Goal: Task Accomplishment & Management: Manage account settings

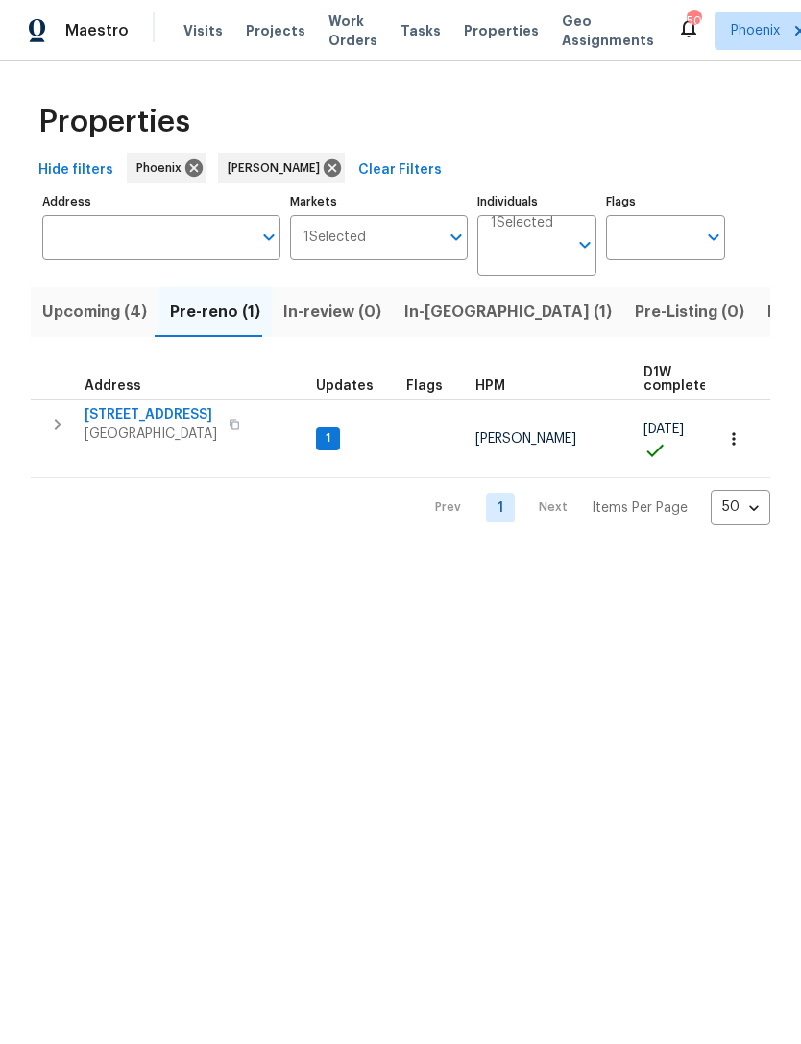
click at [431, 326] on span "In-reno (1)" at bounding box center [507, 312] width 207 height 27
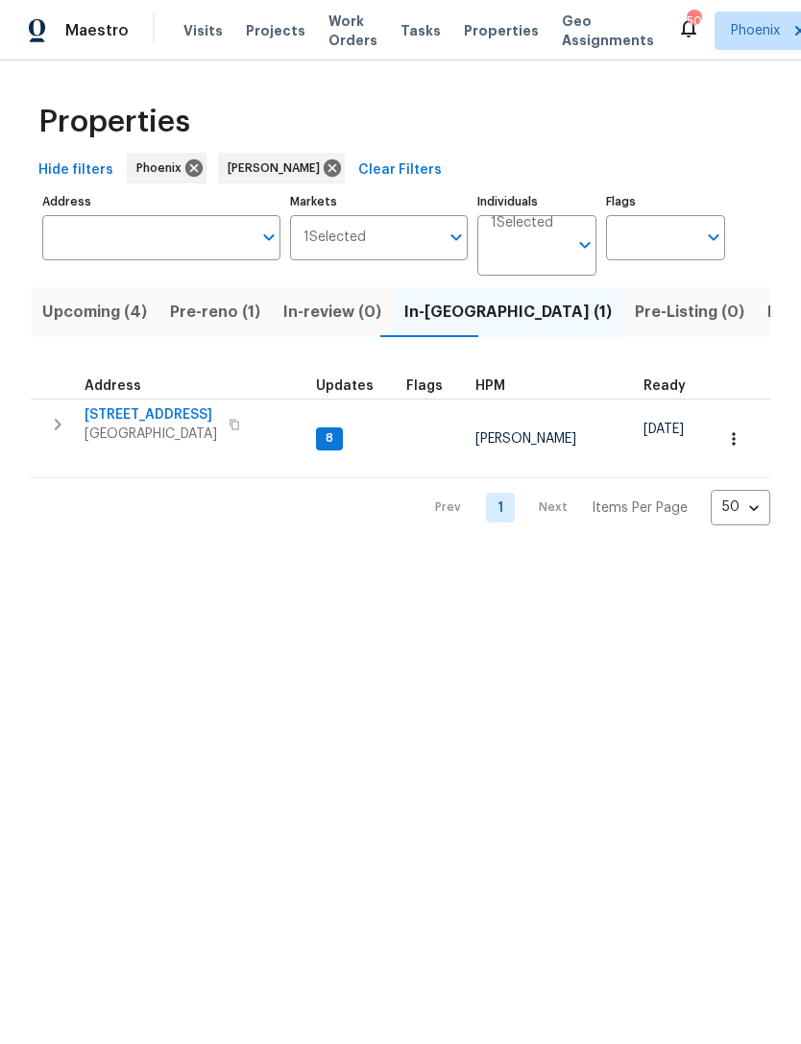
click at [55, 436] on icon "button" at bounding box center [57, 424] width 23 height 23
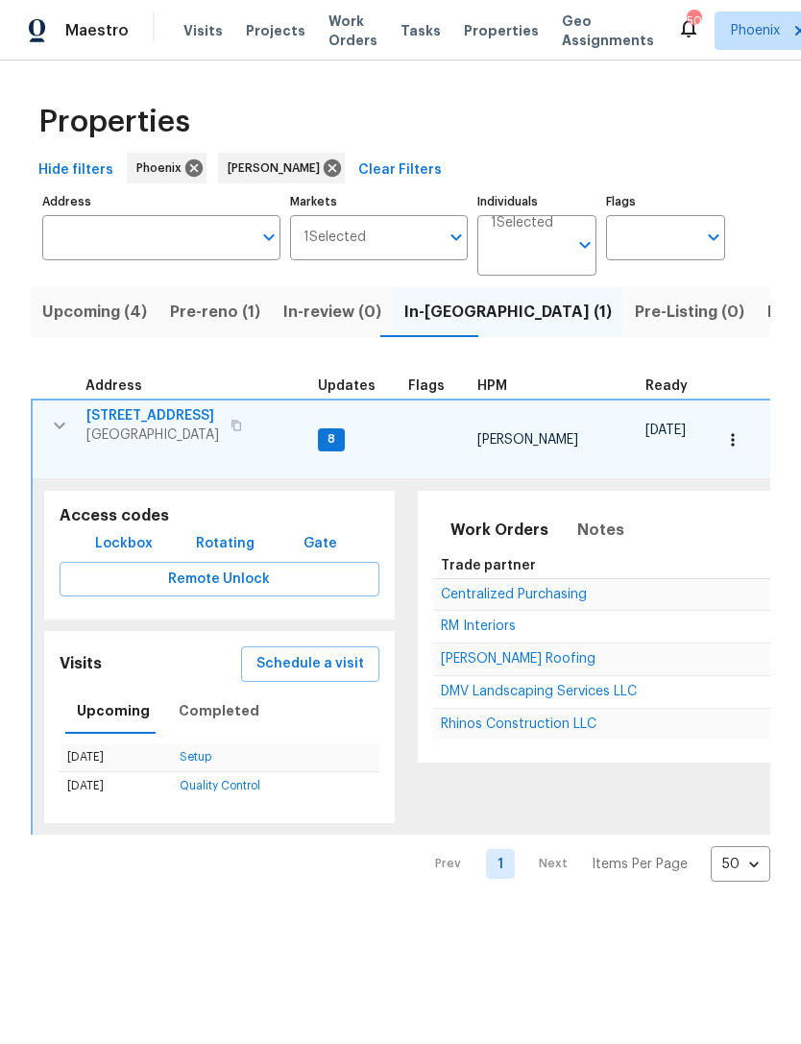
click at [137, 425] on span "[STREET_ADDRESS]" at bounding box center [152, 415] width 133 height 19
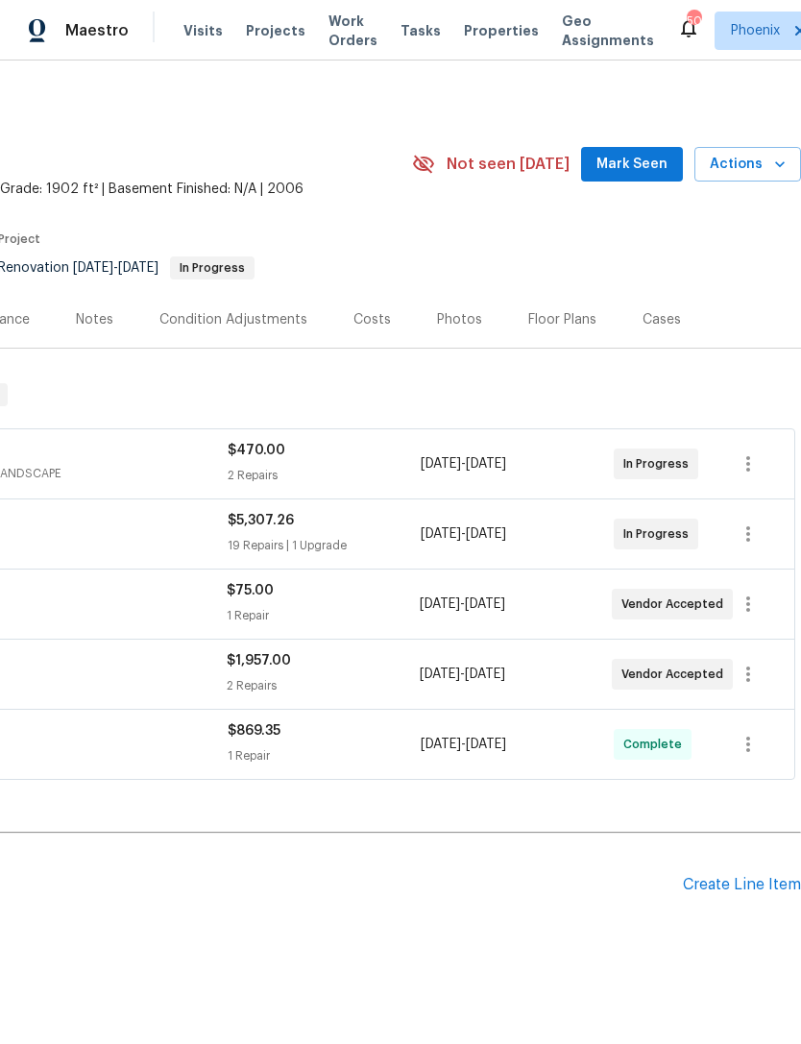
scroll to position [0, 284]
click at [633, 177] on span "Mark Seen" at bounding box center [631, 165] width 71 height 24
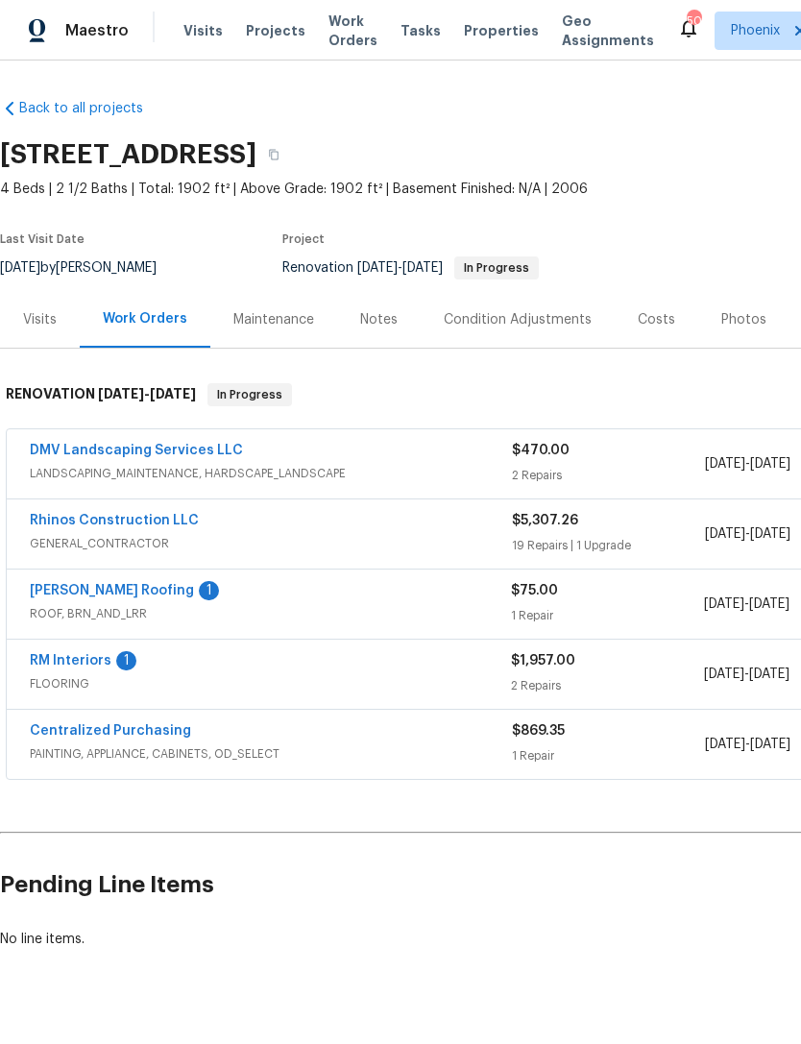
scroll to position [0, 0]
click at [92, 597] on link "[PERSON_NAME] Roofing" at bounding box center [112, 590] width 164 height 13
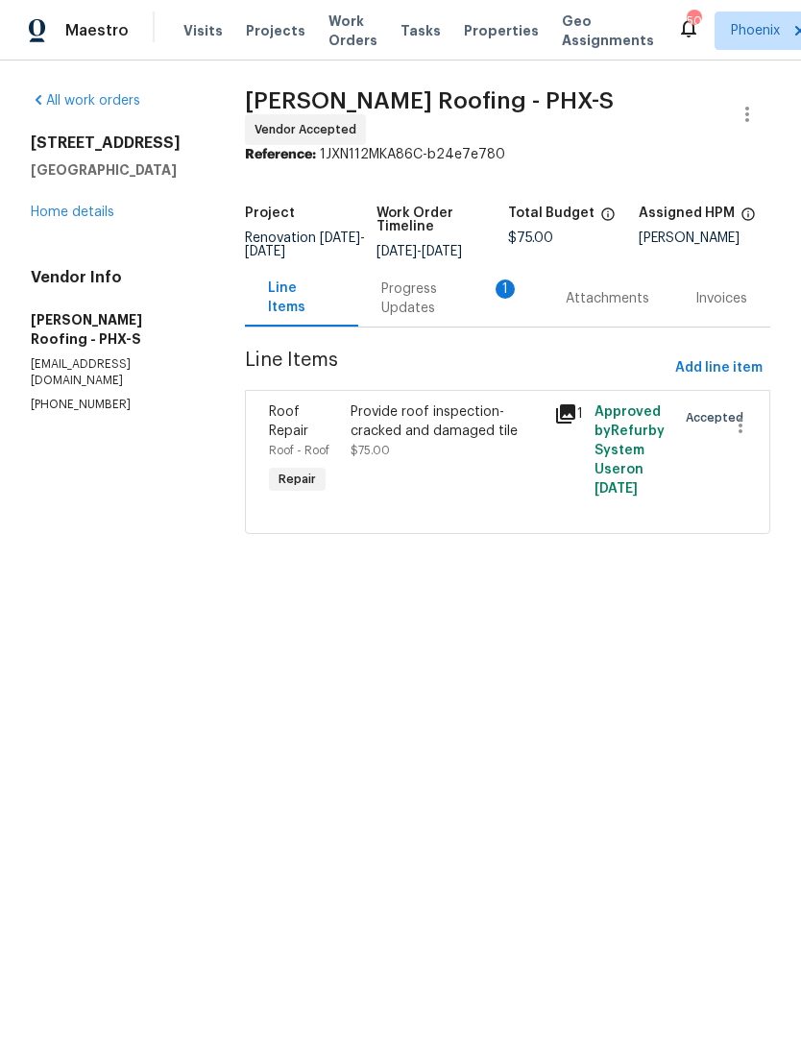
click at [465, 314] on div "Progress Updates 1" at bounding box center [450, 298] width 138 height 38
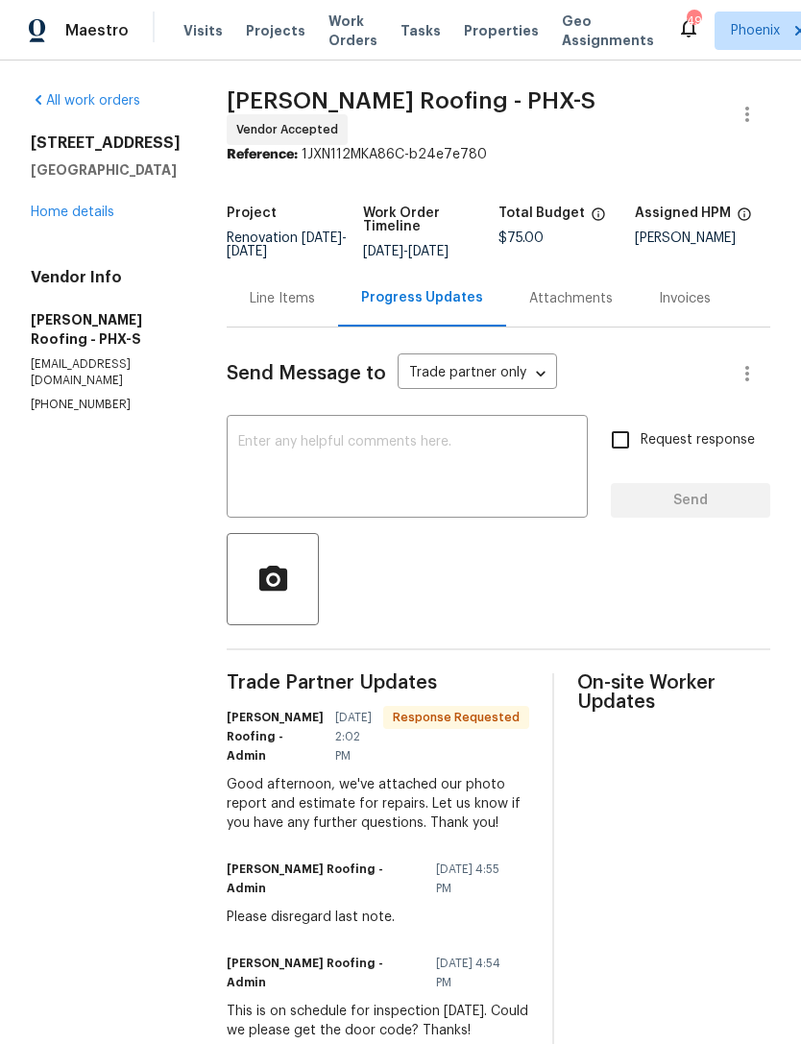
click at [573, 308] on div "Attachments" at bounding box center [571, 298] width 84 height 19
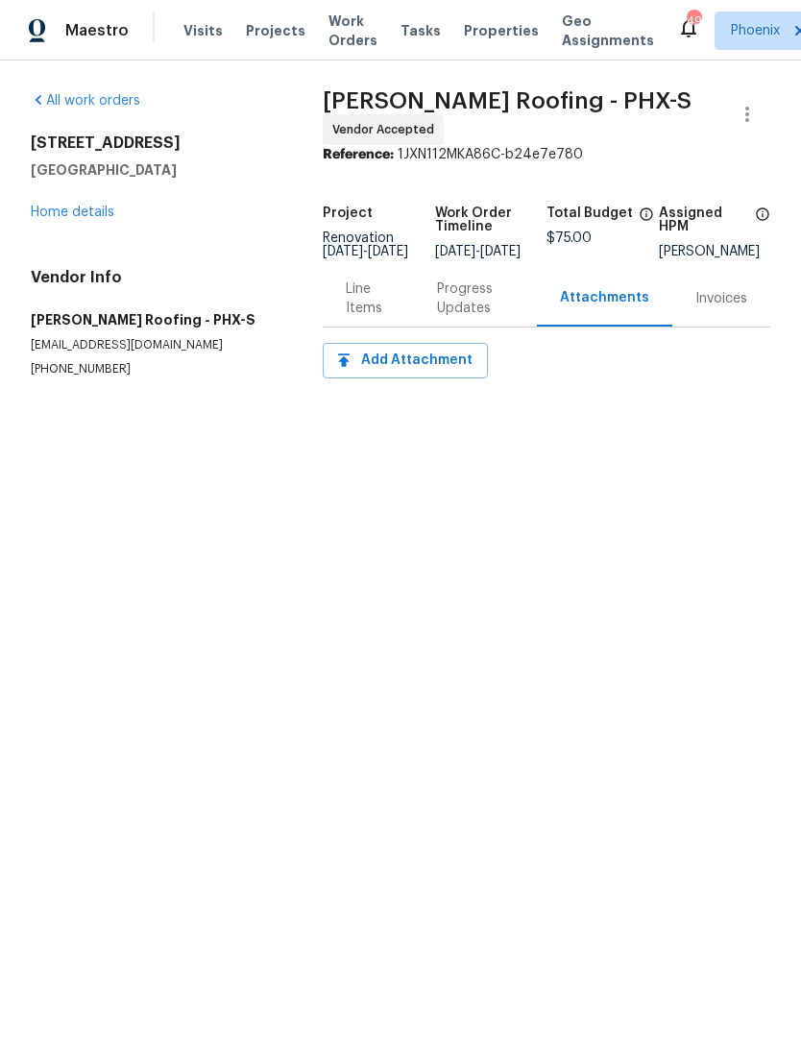
click at [453, 318] on div "Progress Updates" at bounding box center [475, 298] width 77 height 38
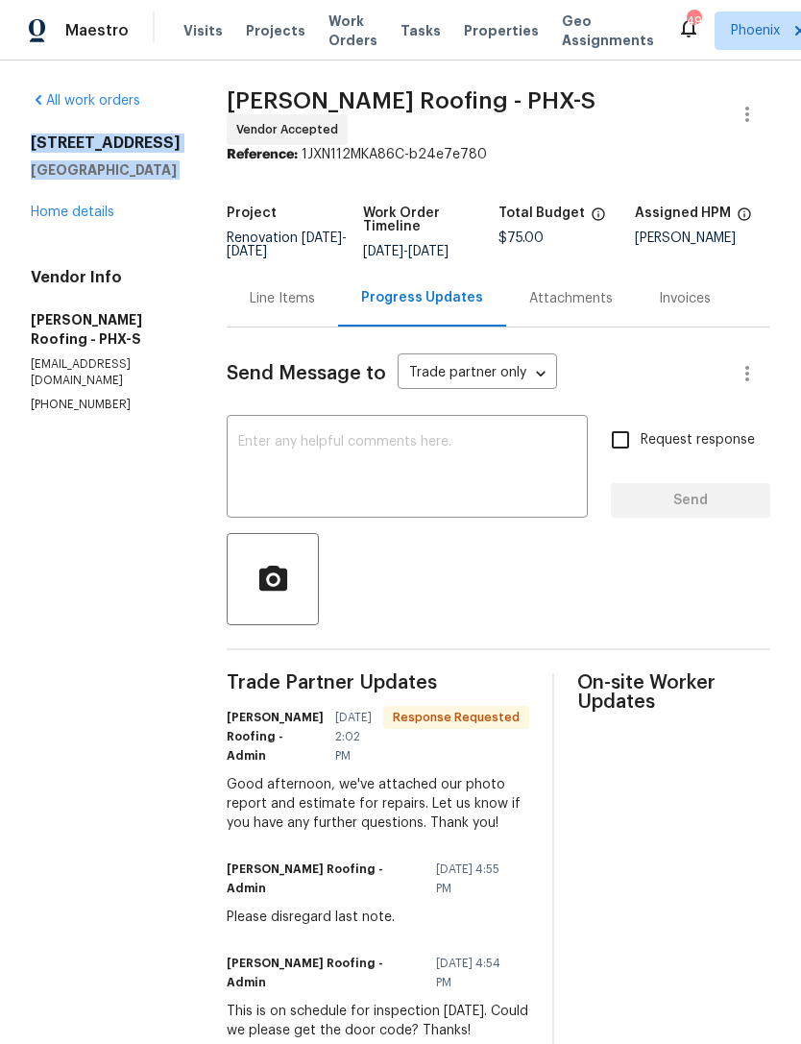
copy div "[STREET_ADDRESS]"
click at [462, 484] on textarea at bounding box center [407, 468] width 338 height 67
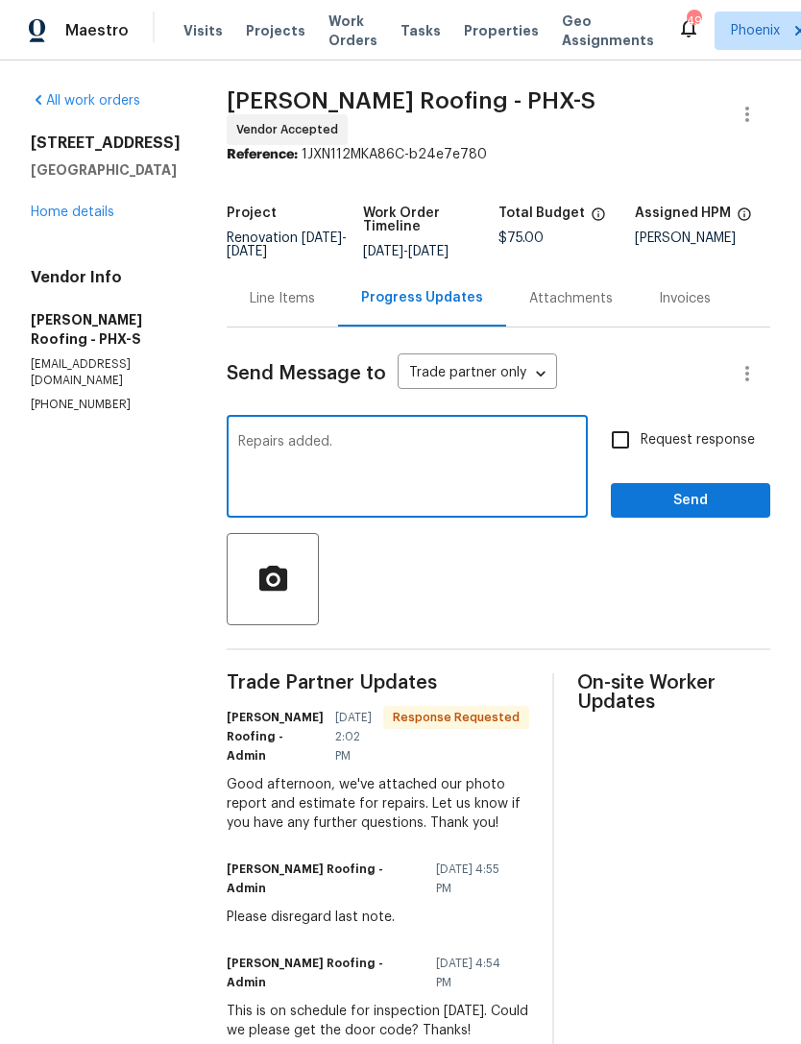
type textarea "Repairs added."
click at [728, 513] on span "Send" at bounding box center [690, 501] width 129 height 24
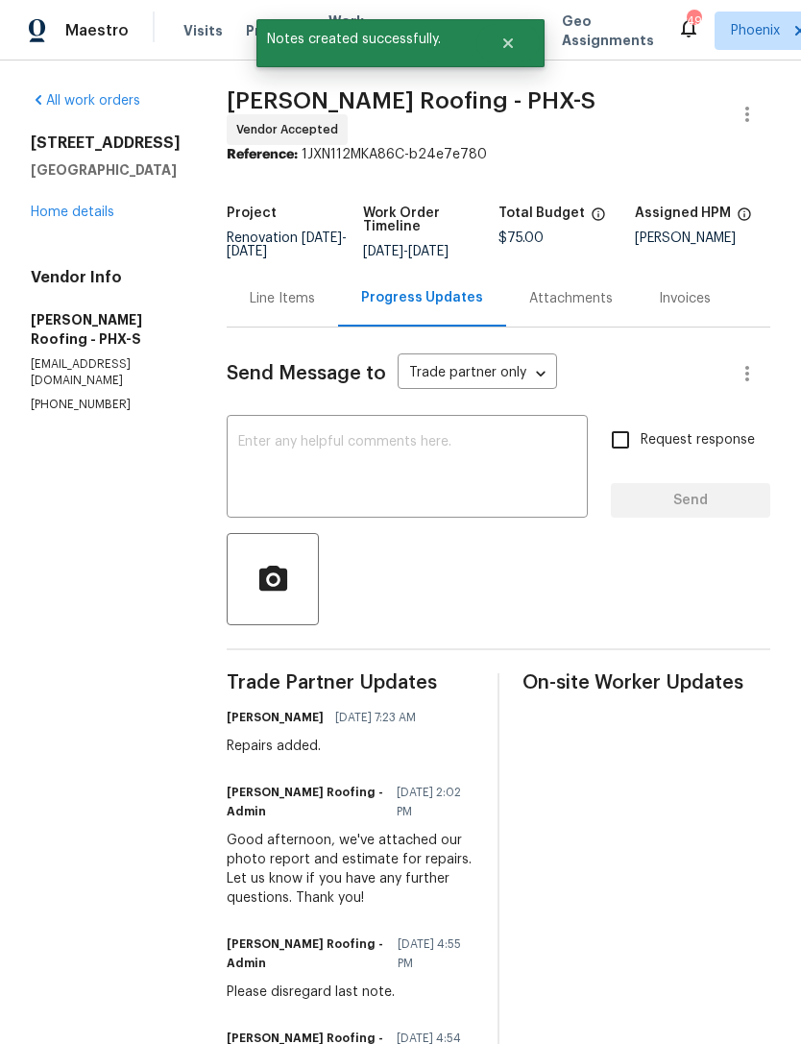
click at [283, 308] on div "Line Items" at bounding box center [282, 298] width 65 height 19
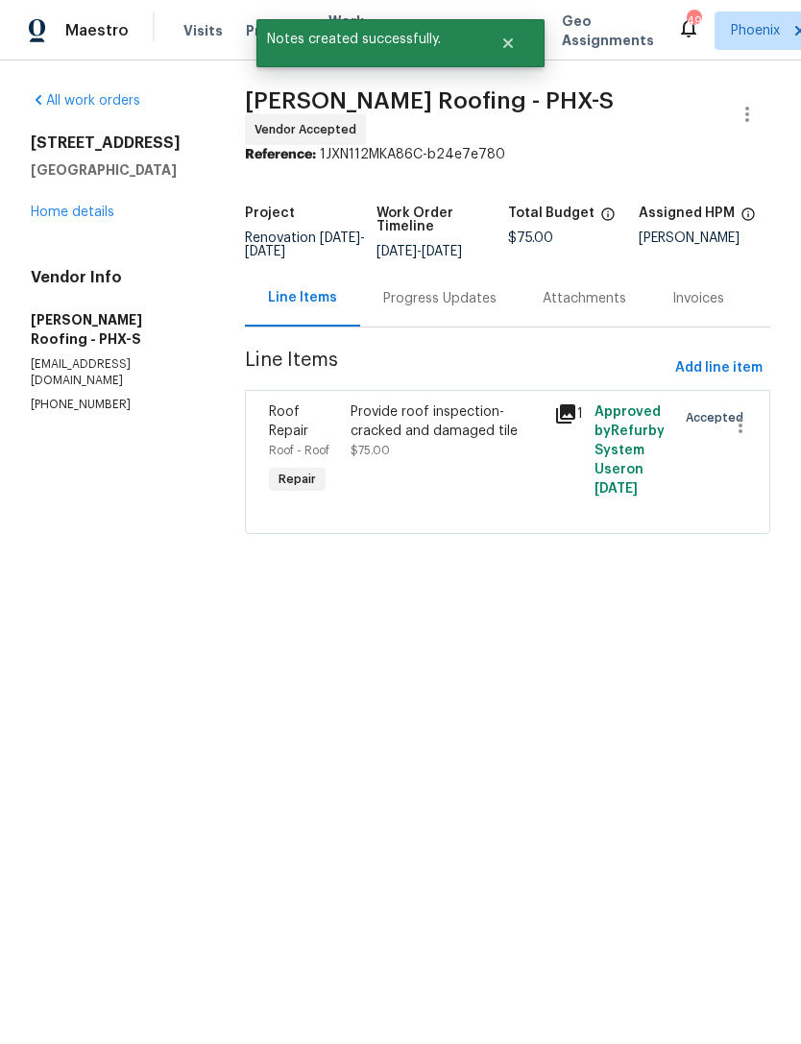
click at [478, 440] on div "Provide roof inspection- cracked and damaged tile" at bounding box center [447, 421] width 192 height 38
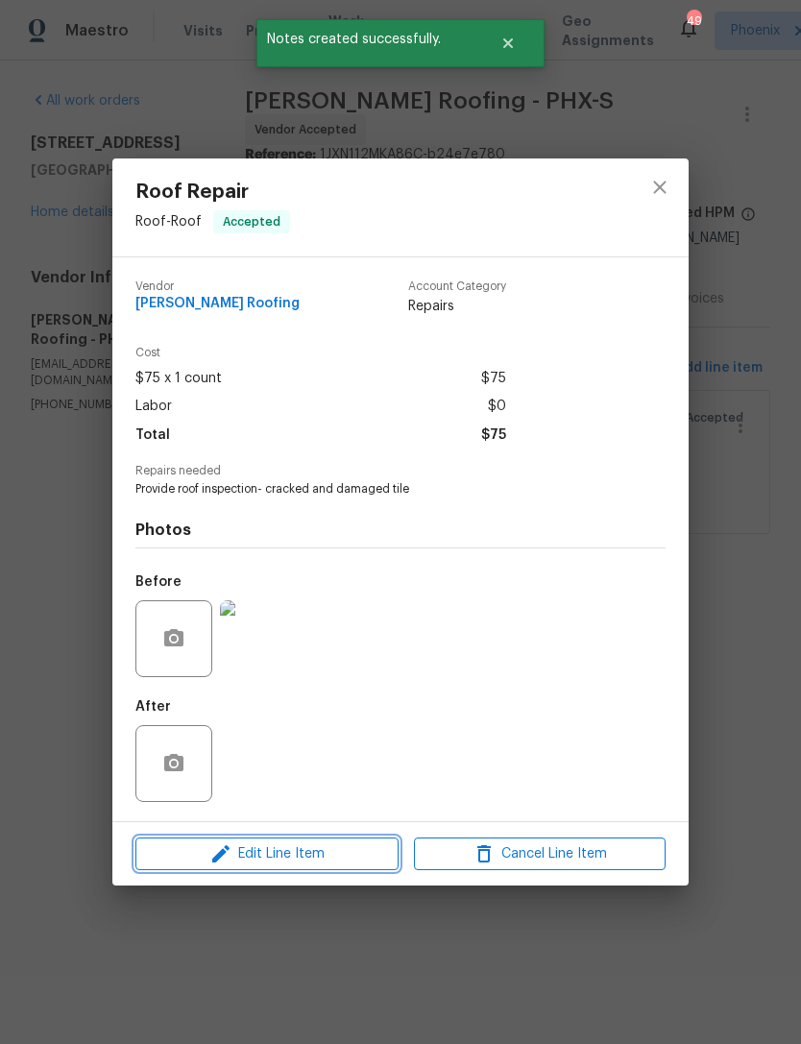
click at [307, 855] on span "Edit Line Item" at bounding box center [267, 854] width 252 height 24
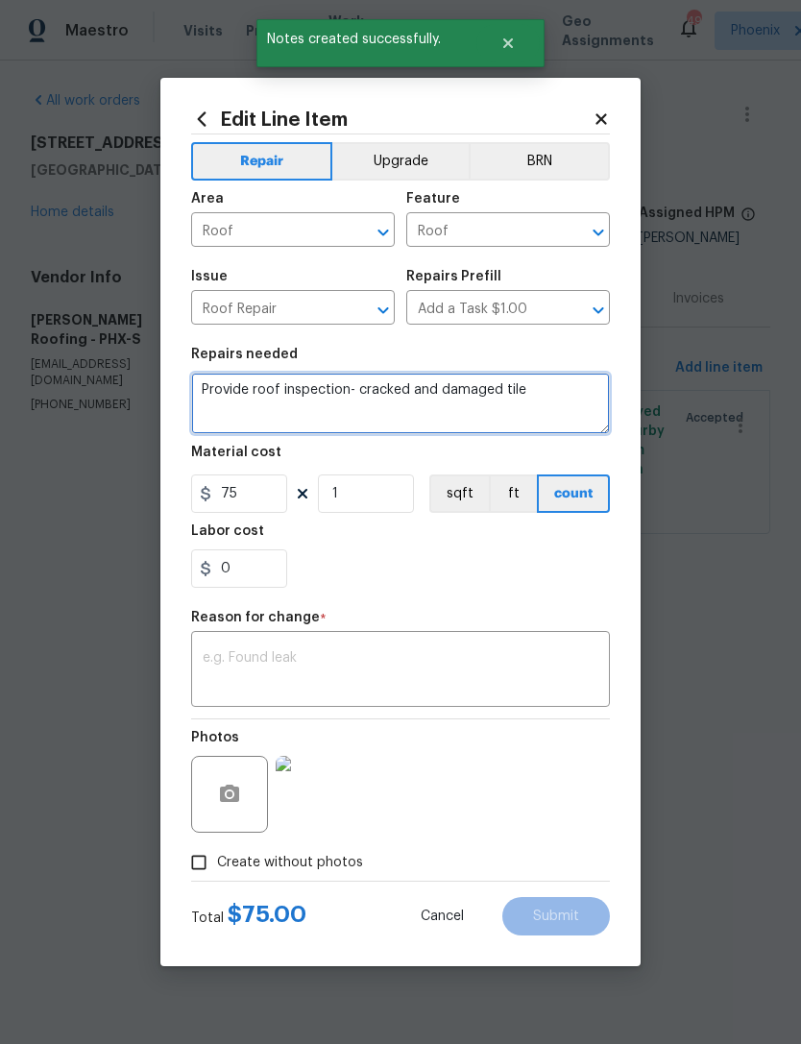
click at [581, 408] on textarea "Provide roof inspection- cracked and damaged tile" at bounding box center [400, 403] width 419 height 61
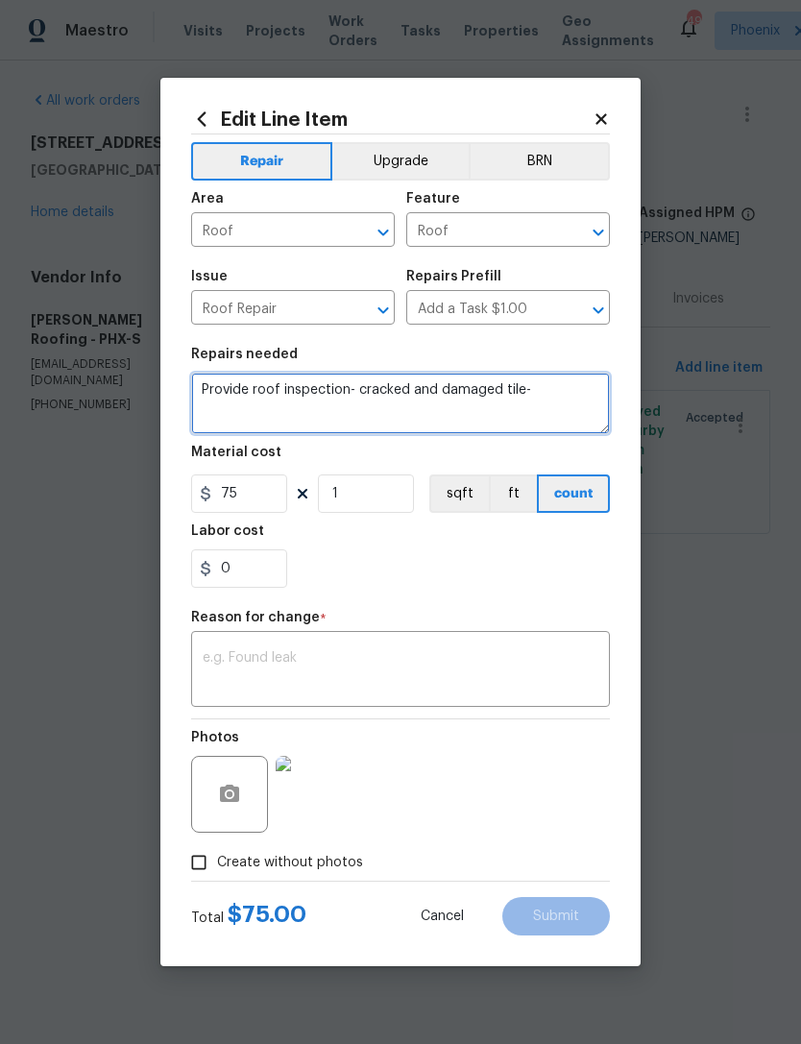
click at [572, 397] on textarea "Provide roof inspection- cracked and damaged tile-" at bounding box center [400, 403] width 419 height 61
paste textarea "Clean and clear the roof of all debris from entire roof including valleys. Secu…"
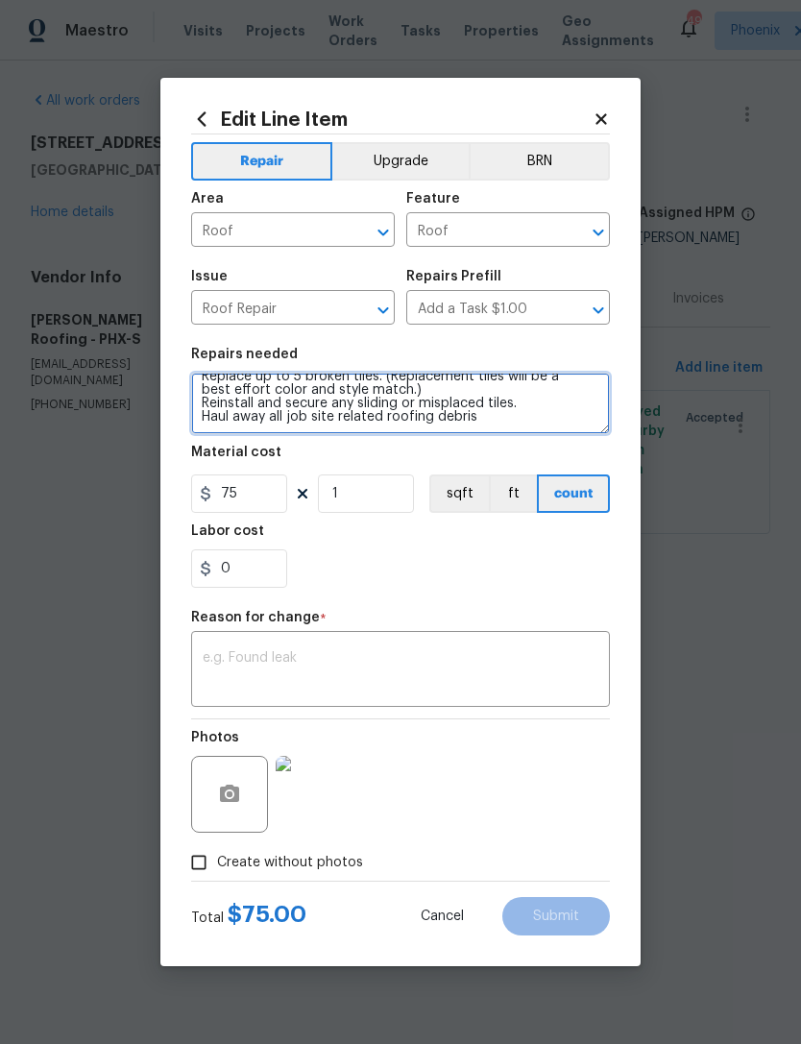
type textarea "Provide roof inspection- cracked and damaged tile- Clean and clear the roof of …"
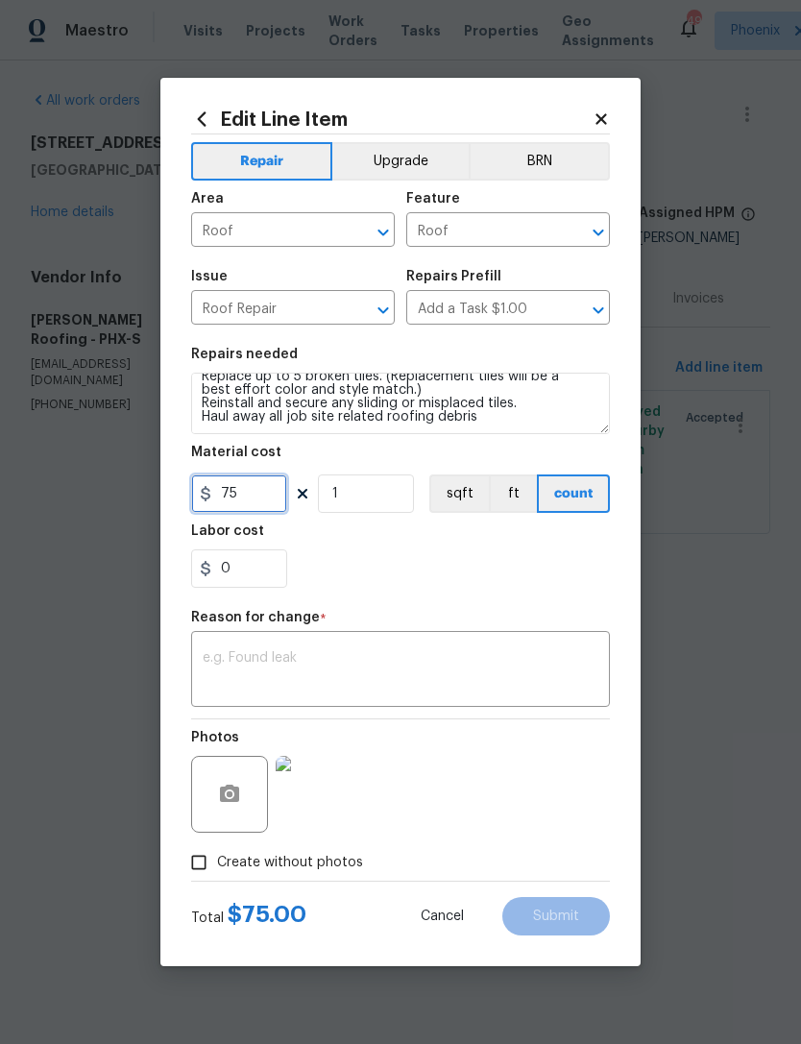
click at [267, 494] on input "75" at bounding box center [239, 493] width 96 height 38
type input "575"
click at [441, 552] on div "0" at bounding box center [400, 568] width 419 height 38
click at [356, 681] on textarea at bounding box center [401, 671] width 396 height 40
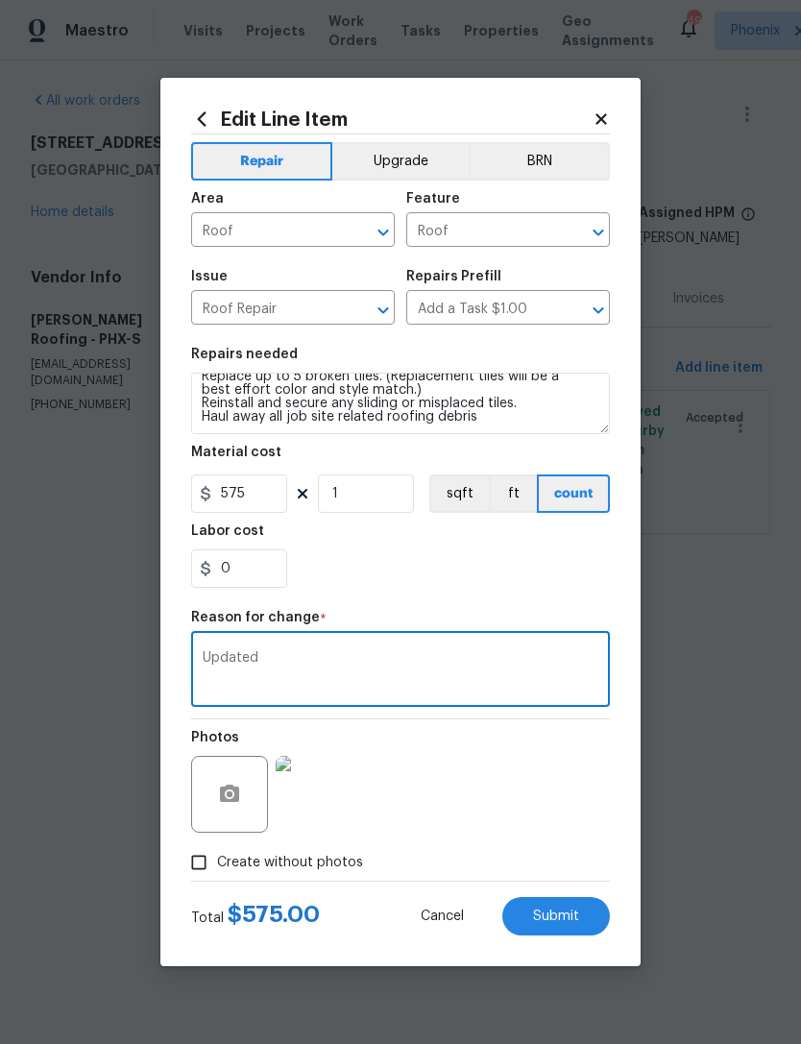
type textarea "Updated"
click at [529, 544] on div "Labor cost" at bounding box center [400, 536] width 419 height 25
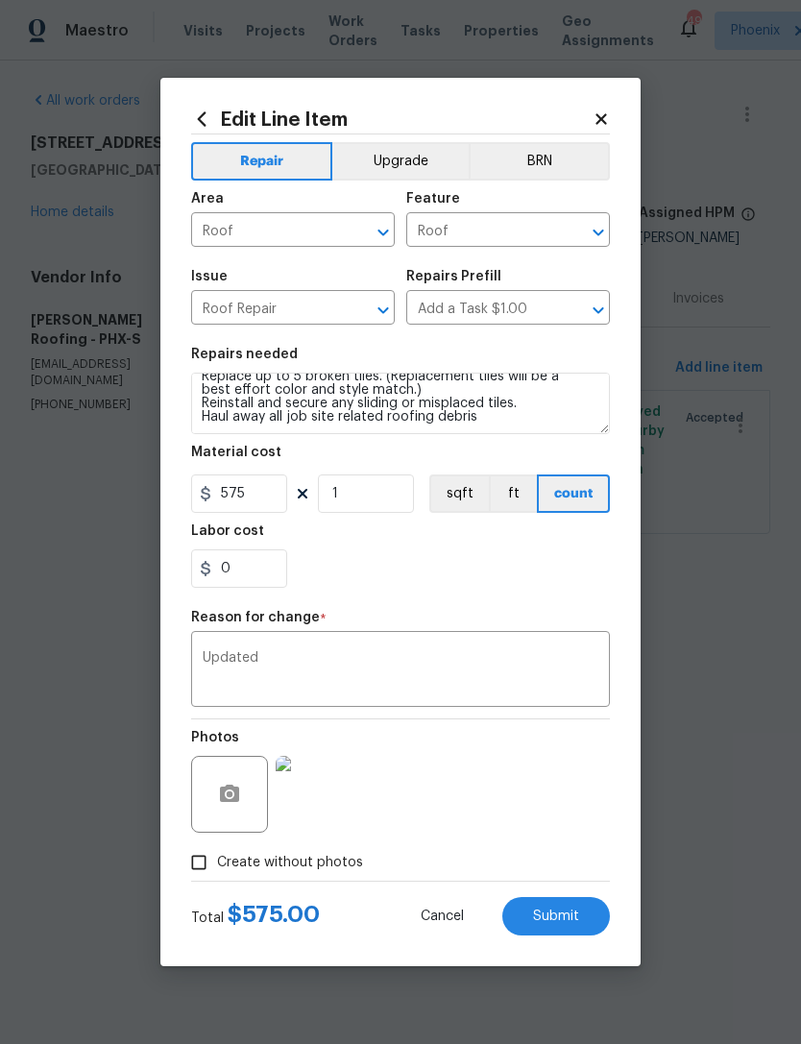
click at [561, 910] on span "Submit" at bounding box center [556, 916] width 46 height 14
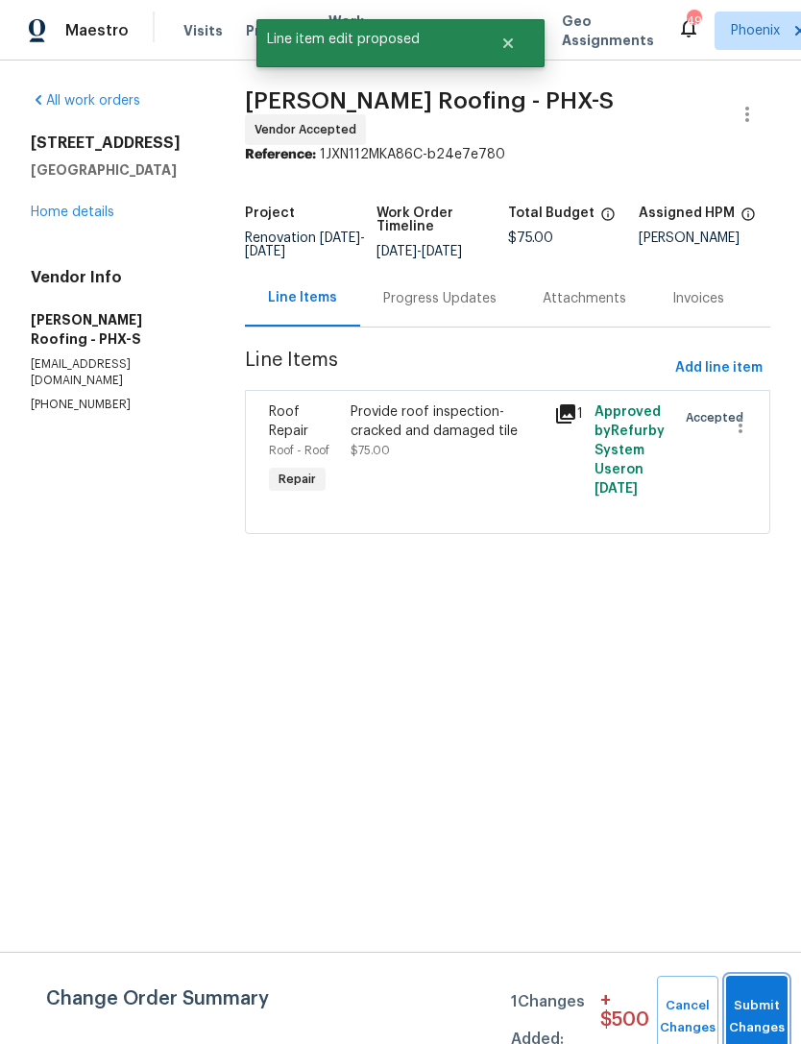
click at [763, 997] on button "Submit Changes" at bounding box center [756, 1017] width 61 height 83
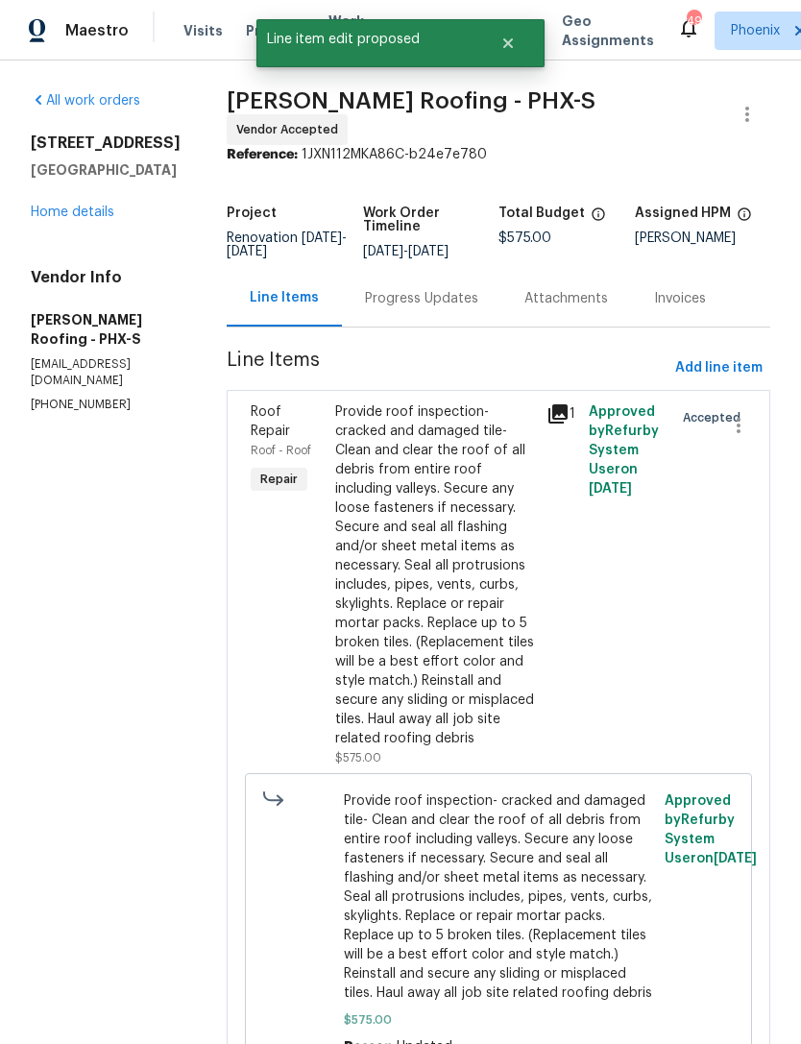
click at [86, 219] on link "Home details" at bounding box center [73, 212] width 84 height 13
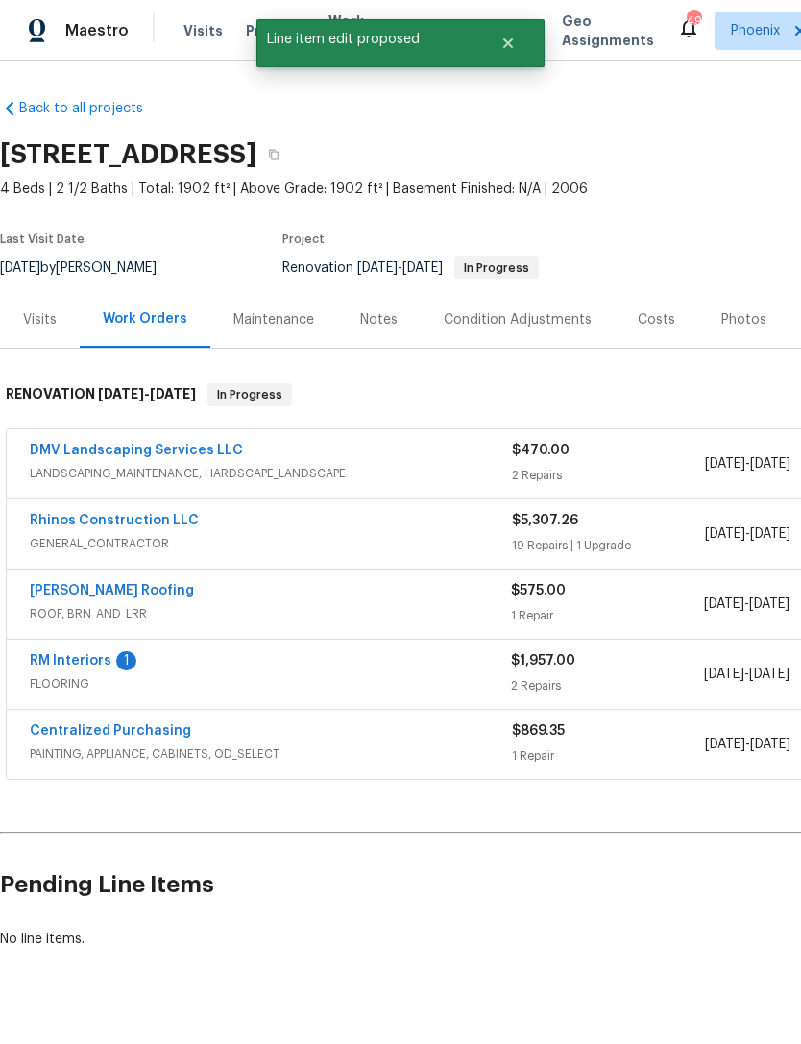
click at [69, 667] on link "RM Interiors" at bounding box center [71, 660] width 82 height 13
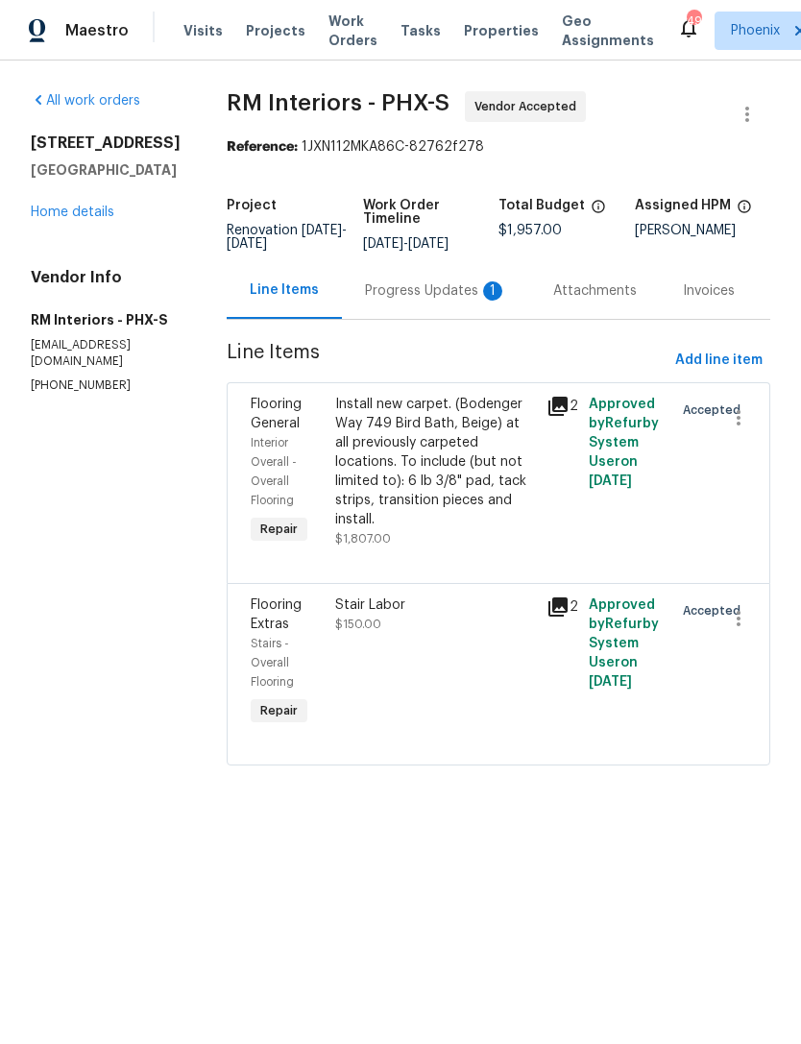
click at [443, 301] on div "Progress Updates 1" at bounding box center [436, 290] width 142 height 19
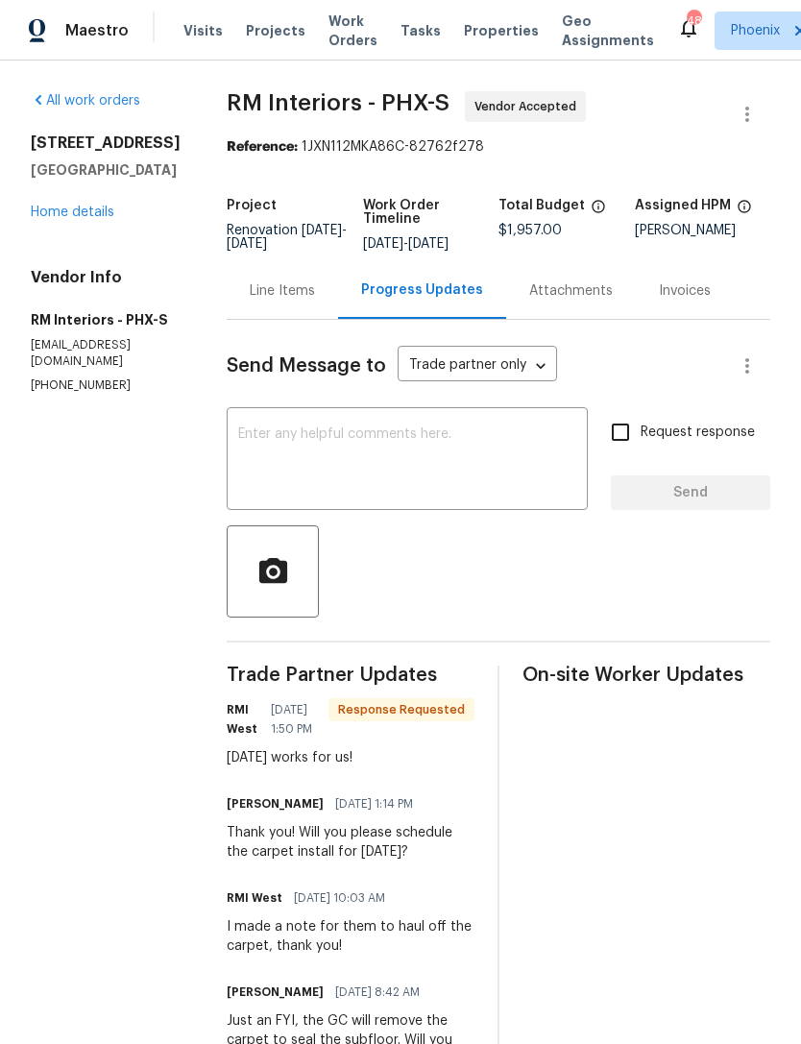
click at [363, 456] on textarea at bounding box center [407, 460] width 338 height 67
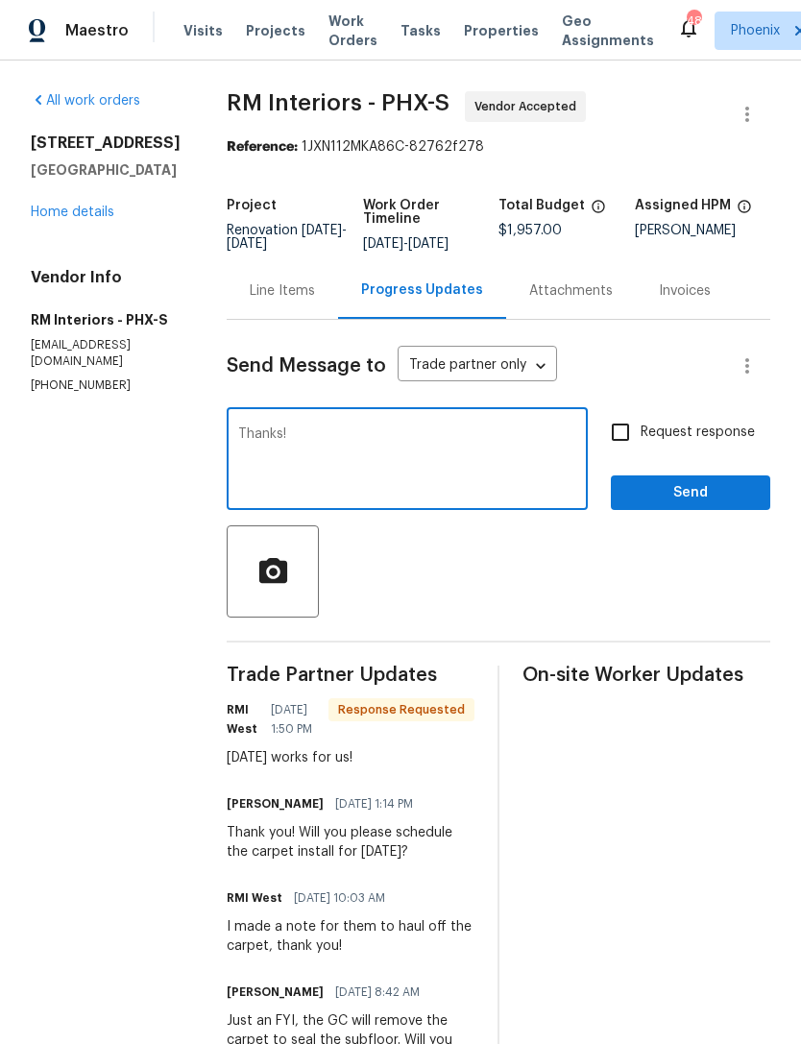
type textarea "Thanks!"
click at [753, 505] on span "Send" at bounding box center [690, 493] width 129 height 24
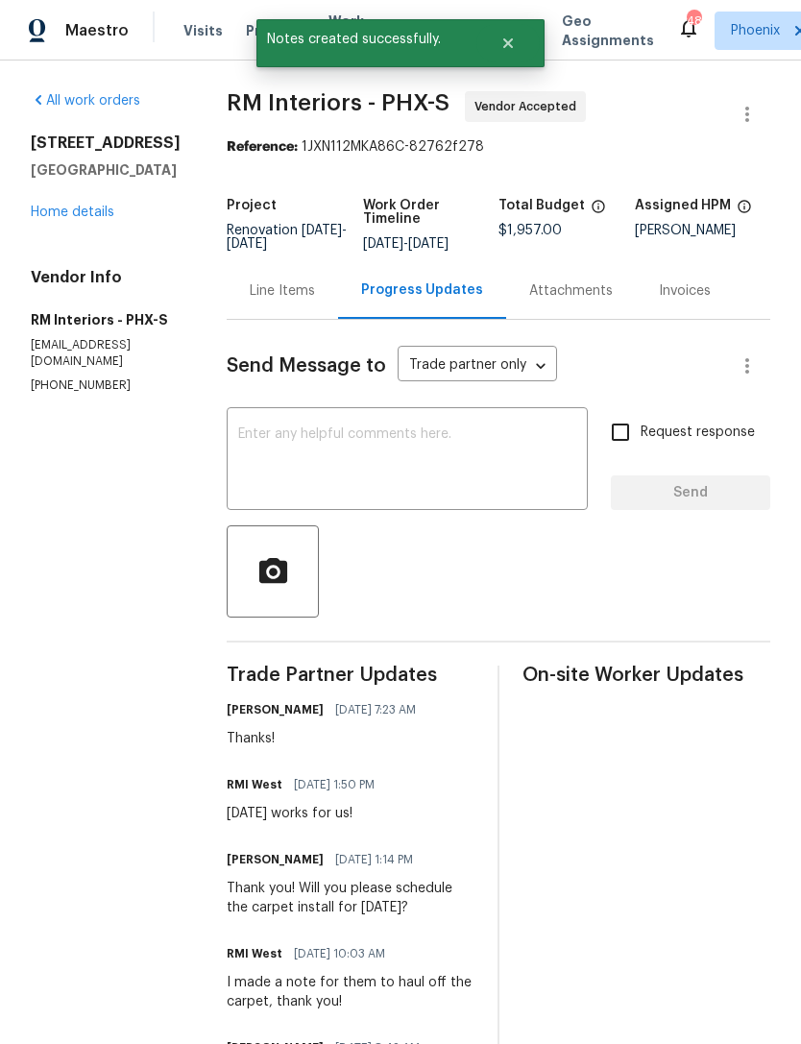
click at [104, 222] on div "[STREET_ADDRESS] Home details" at bounding box center [106, 177] width 150 height 88
click at [97, 219] on link "Home details" at bounding box center [73, 212] width 84 height 13
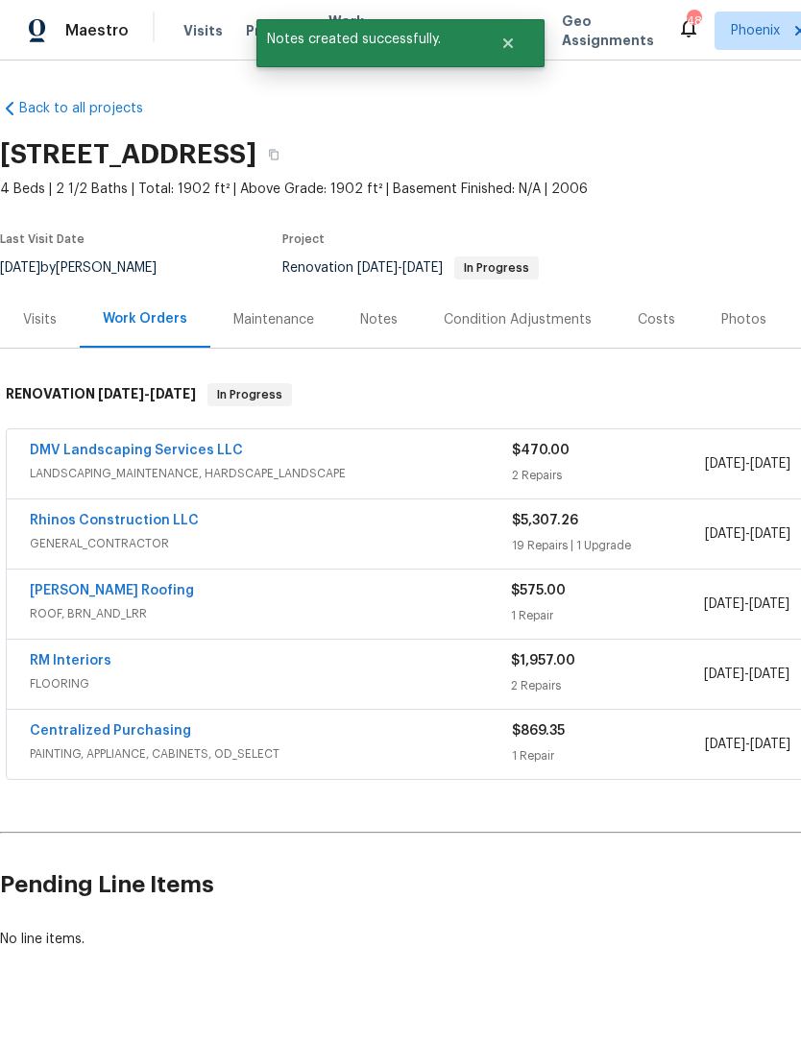
click at [393, 329] on div "Notes" at bounding box center [378, 319] width 37 height 19
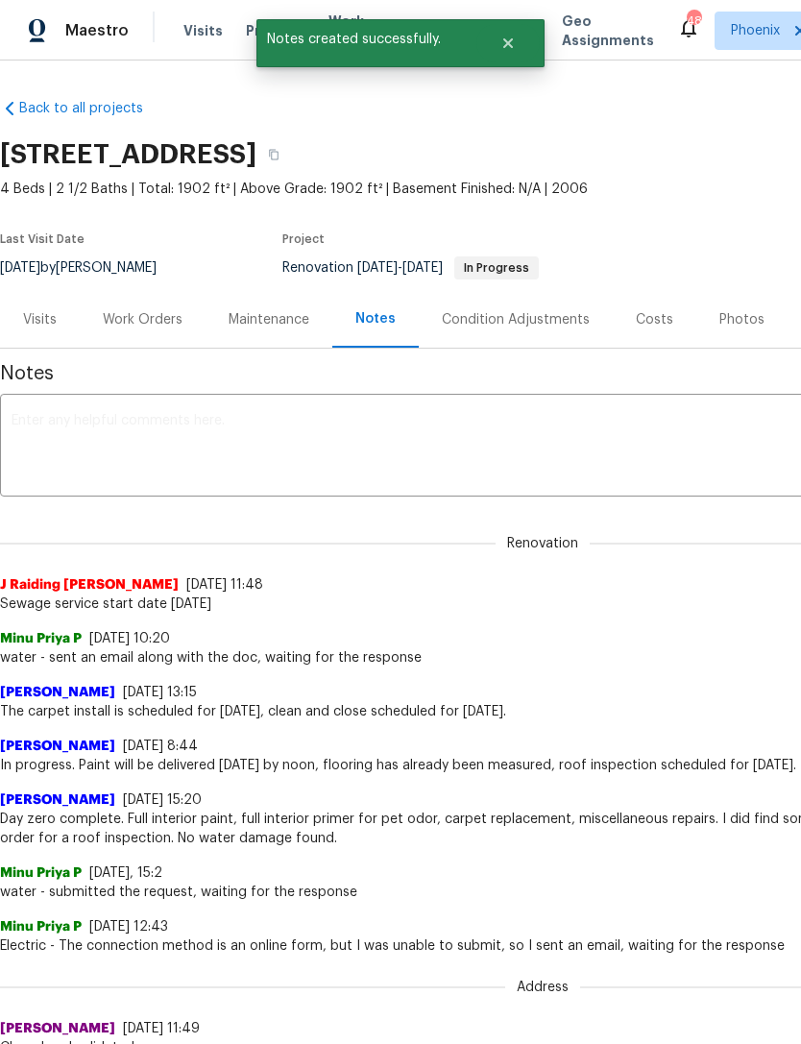
click at [318, 449] on textarea at bounding box center [543, 447] width 1062 height 67
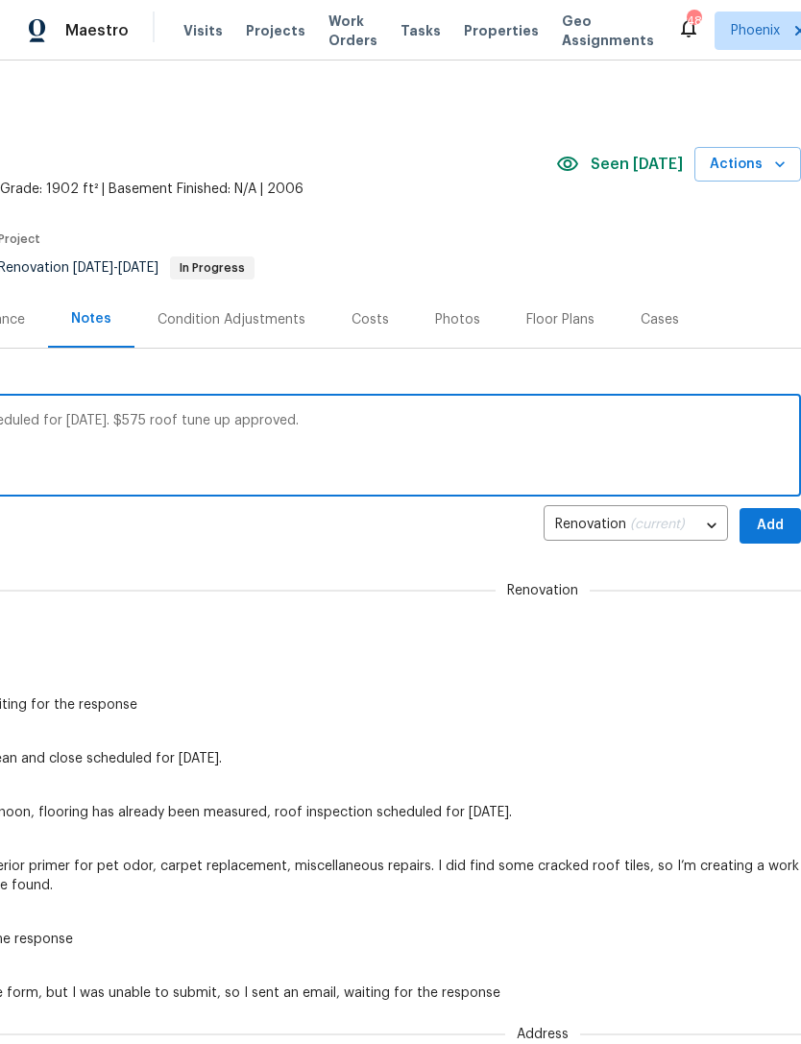
scroll to position [0, 284]
type textarea "Flooring install [DATE]. Clean and close scheduled for [DATE]. $575 roof tune u…"
click at [768, 538] on span "Add" at bounding box center [770, 526] width 31 height 24
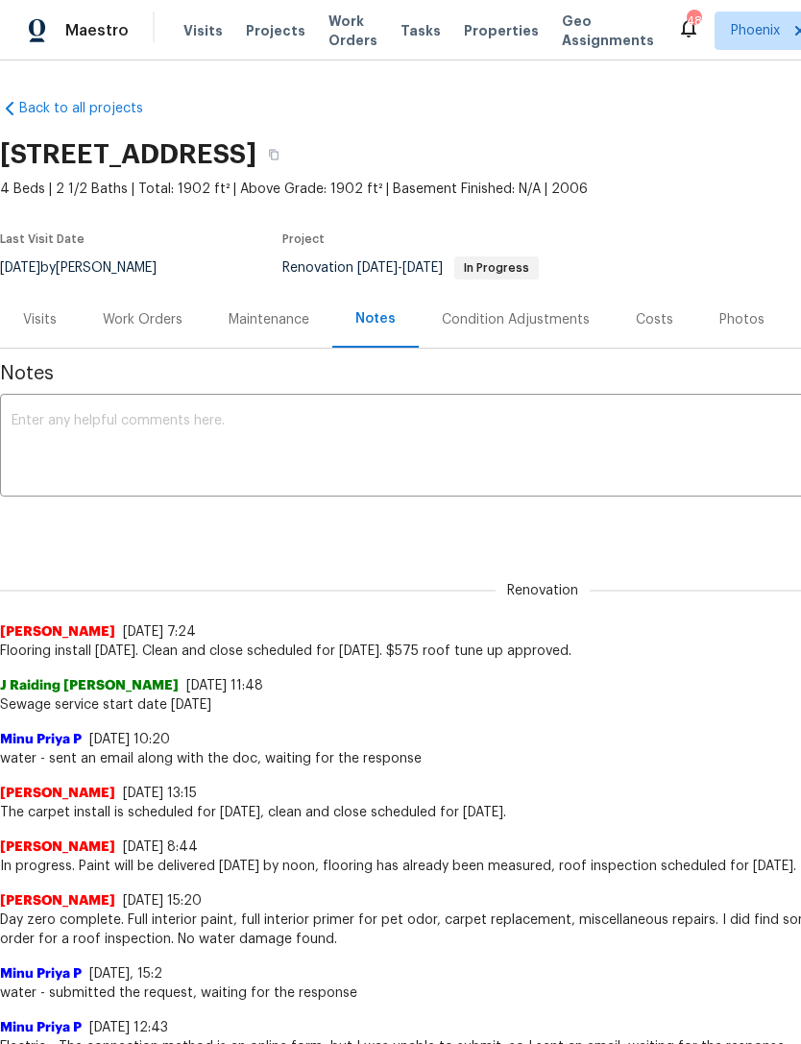
scroll to position [0, 0]
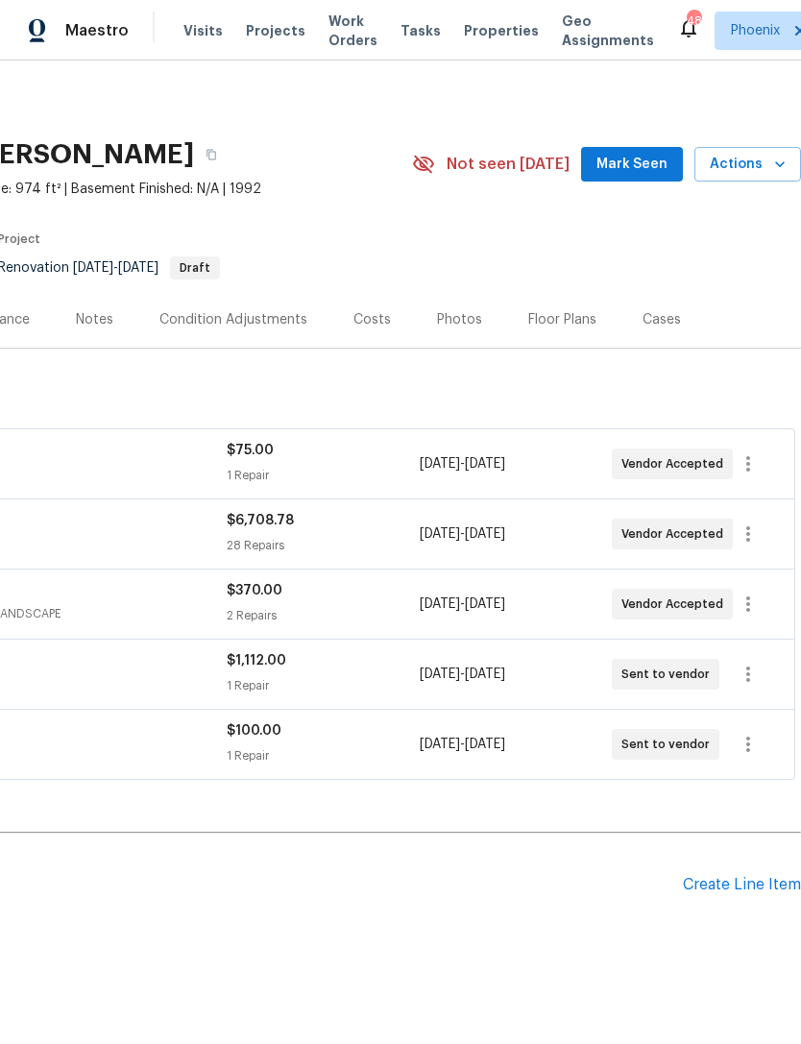
scroll to position [0, 284]
click at [641, 177] on span "Mark Seen" at bounding box center [631, 165] width 71 height 24
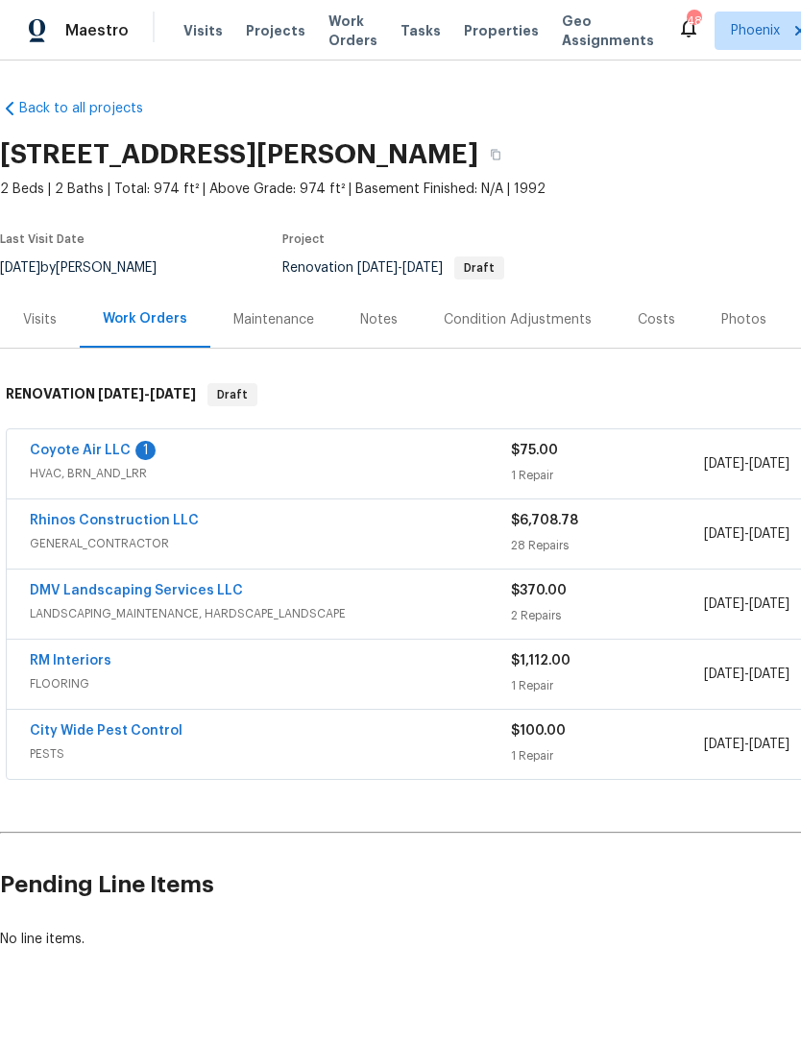
scroll to position [0, 0]
click at [75, 457] on link "Coyote Air LLC" at bounding box center [80, 450] width 101 height 13
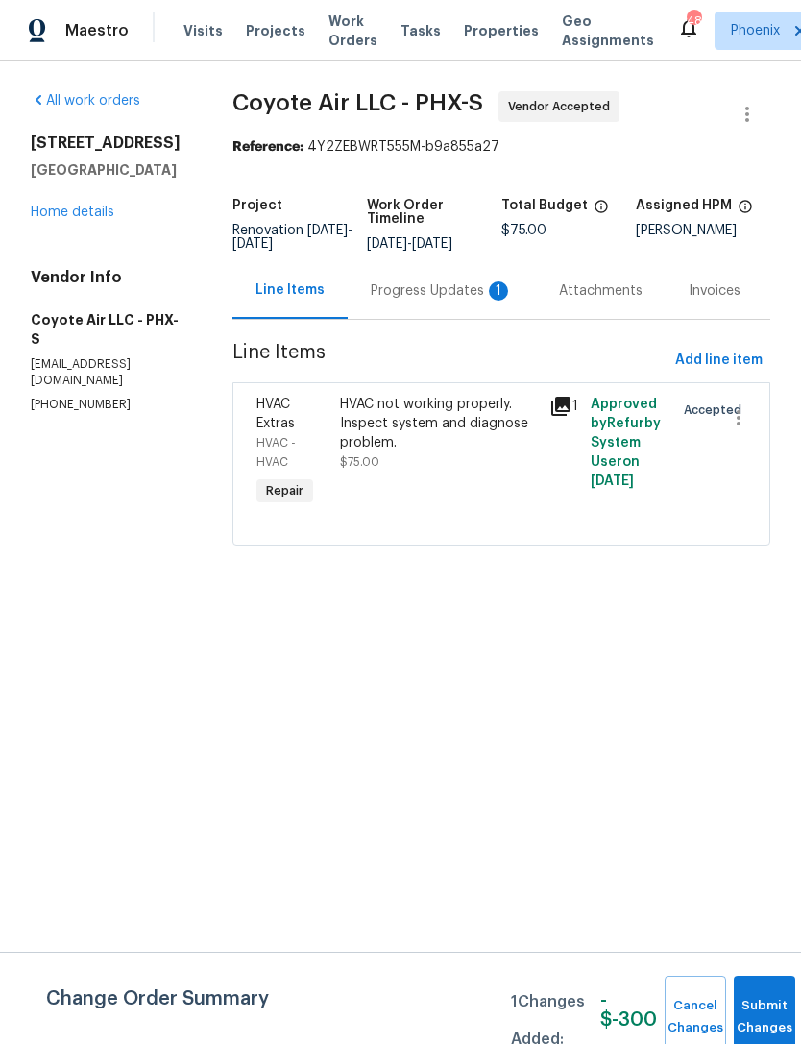
click at [460, 301] on div "Progress Updates 1" at bounding box center [442, 290] width 142 height 19
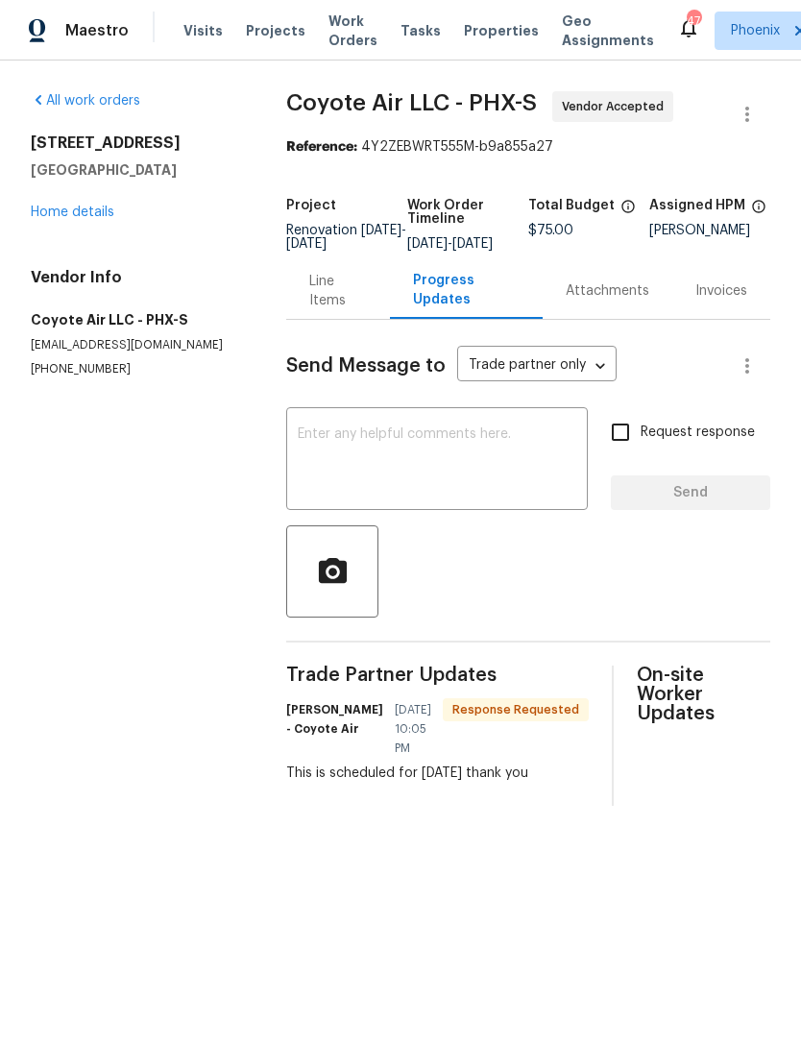
click at [435, 481] on textarea at bounding box center [437, 460] width 279 height 67
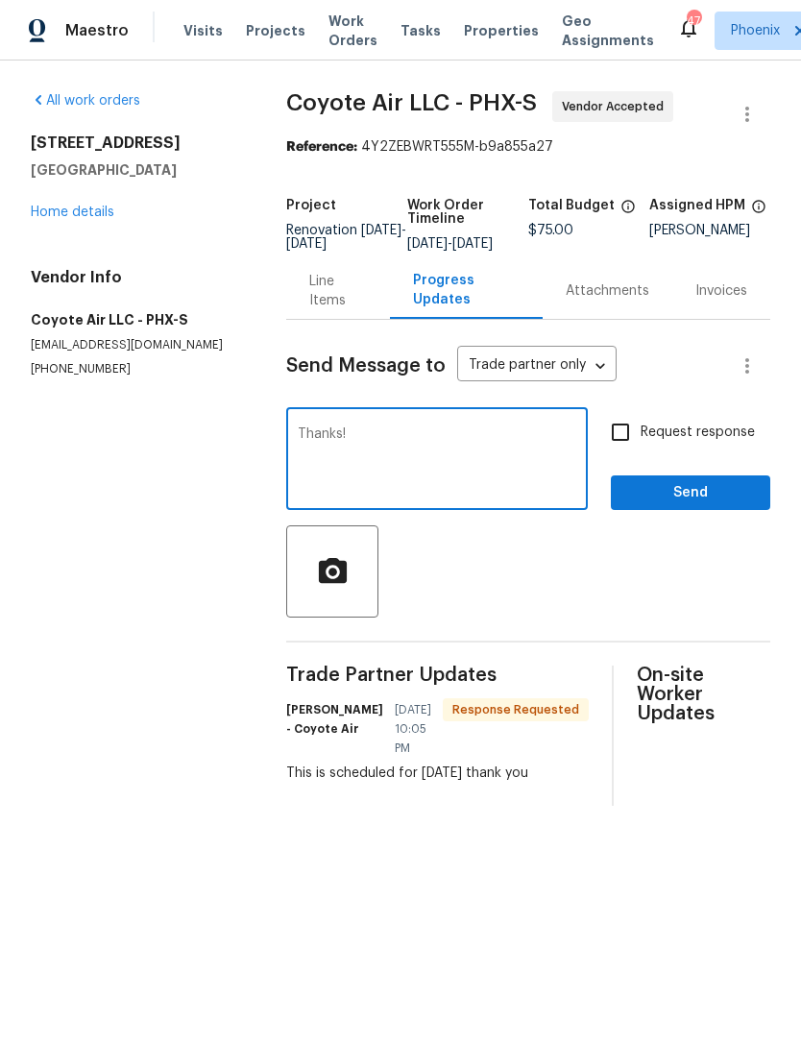
type textarea "Thanks!"
click at [714, 505] on span "Send" at bounding box center [690, 493] width 129 height 24
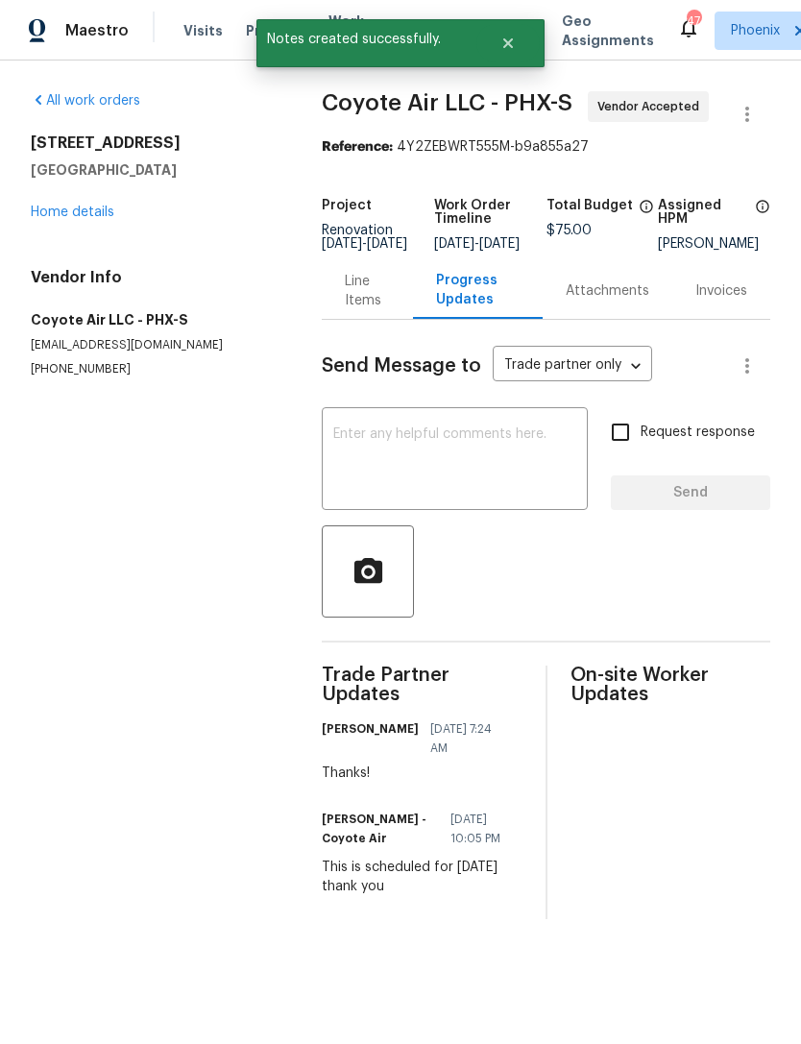
click at [98, 219] on link "Home details" at bounding box center [73, 212] width 84 height 13
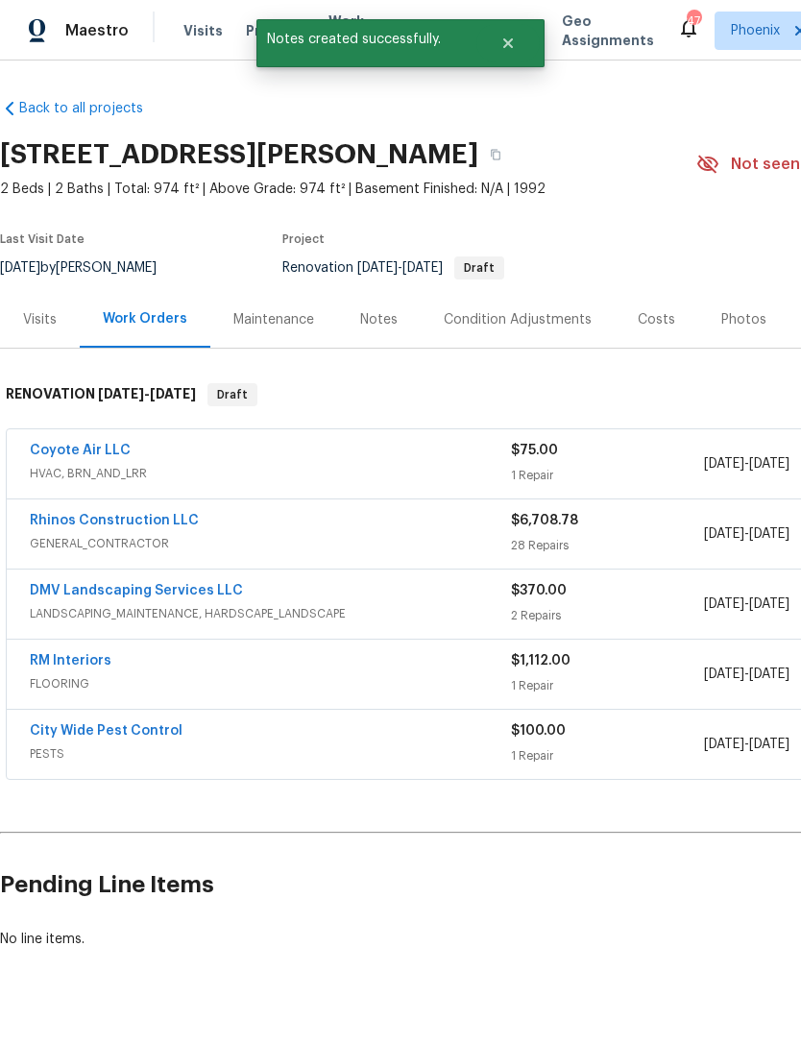
click at [360, 329] on div "Notes" at bounding box center [378, 319] width 37 height 19
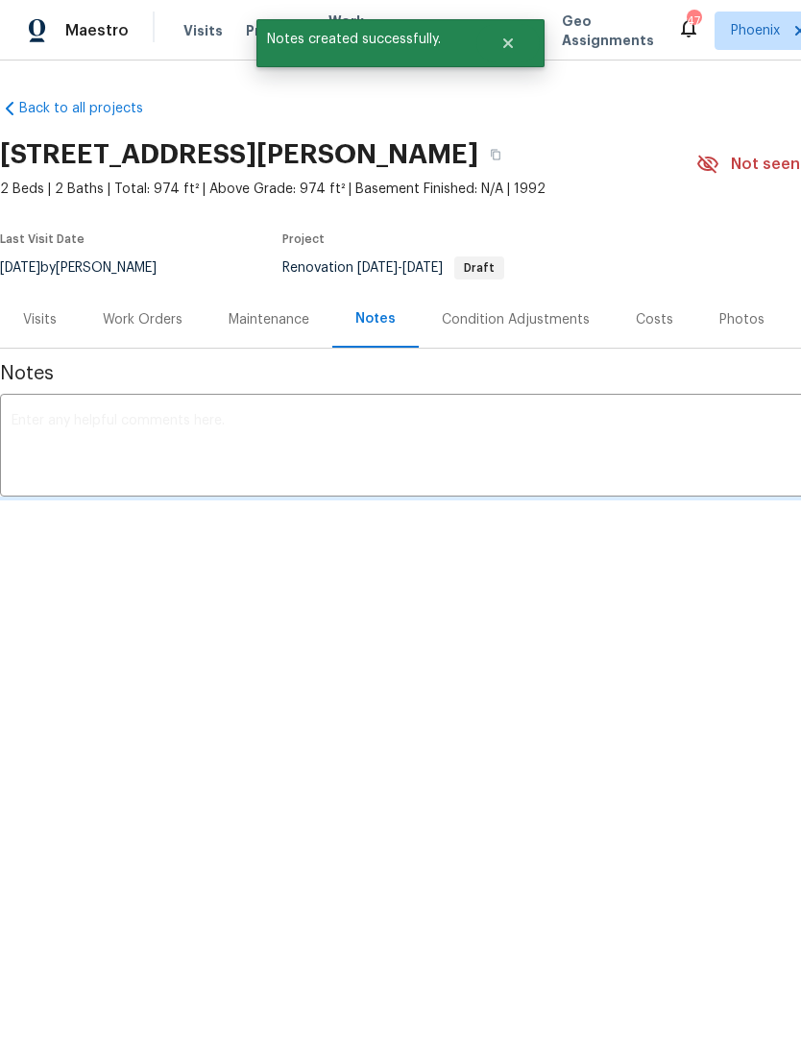
click at [237, 461] on textarea at bounding box center [543, 447] width 1062 height 67
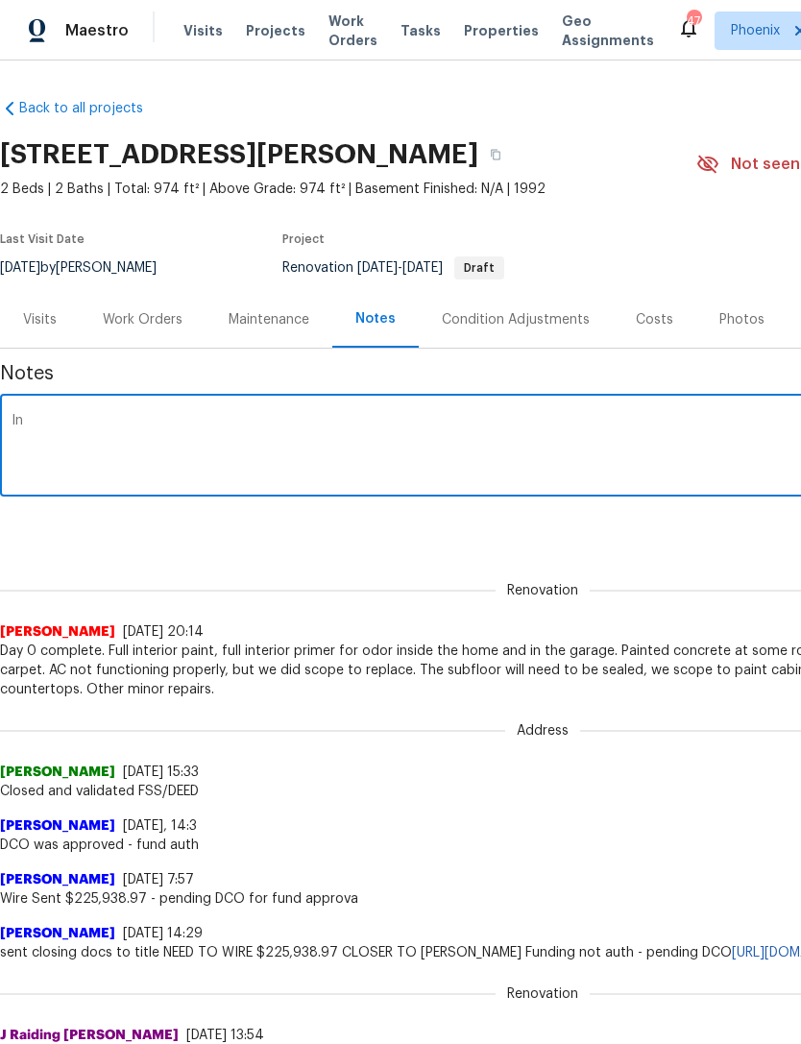
type textarea "I"
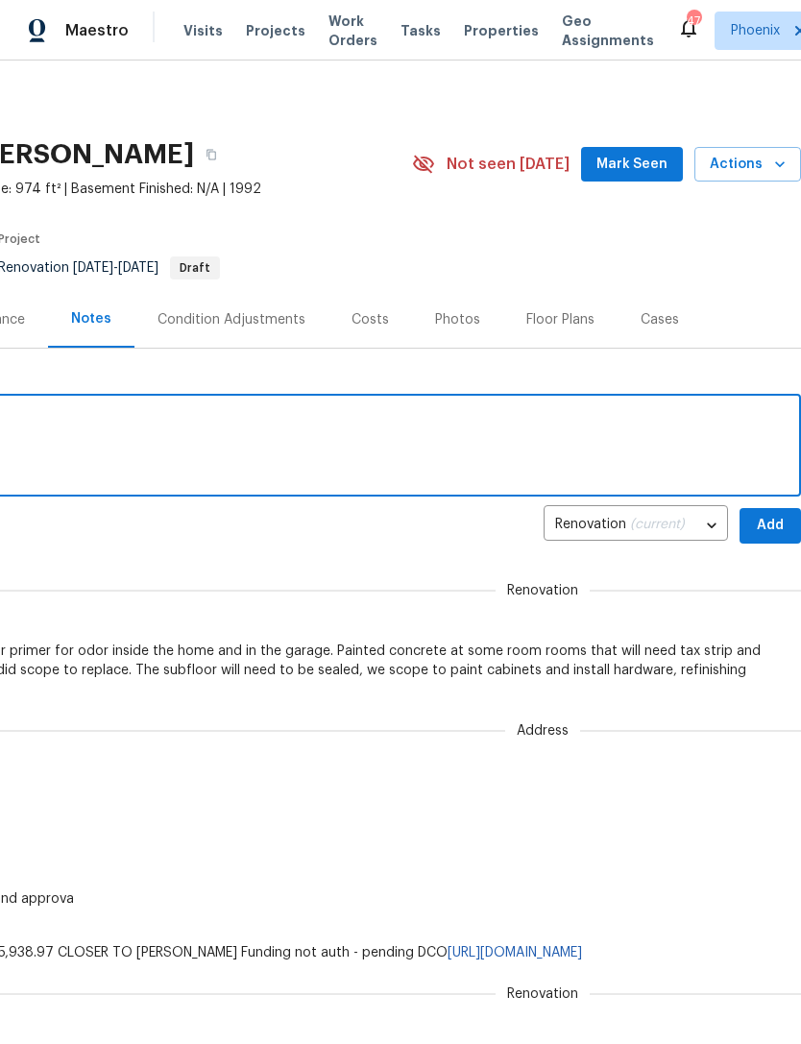
scroll to position [0, 284]
type textarea "HVAC inspection scheduled for today."
click at [767, 530] on button "Add" at bounding box center [770, 526] width 61 height 36
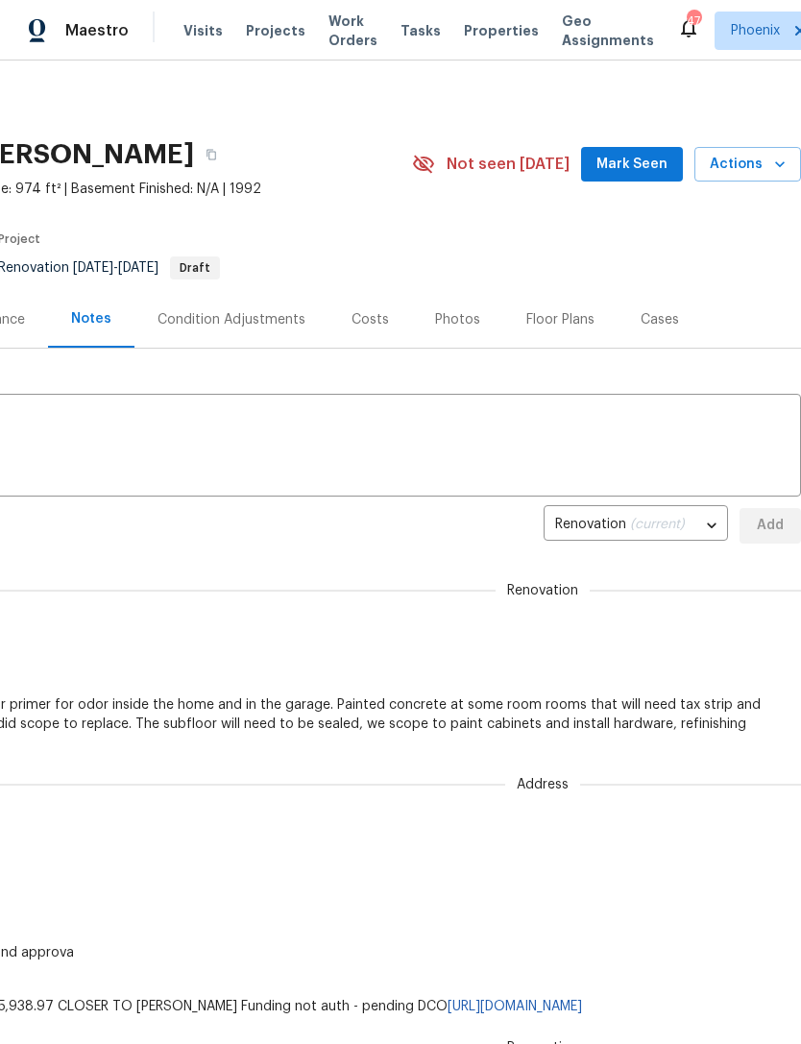
click at [656, 177] on span "Mark Seen" at bounding box center [631, 165] width 71 height 24
